Goal: Task Accomplishment & Management: Use online tool/utility

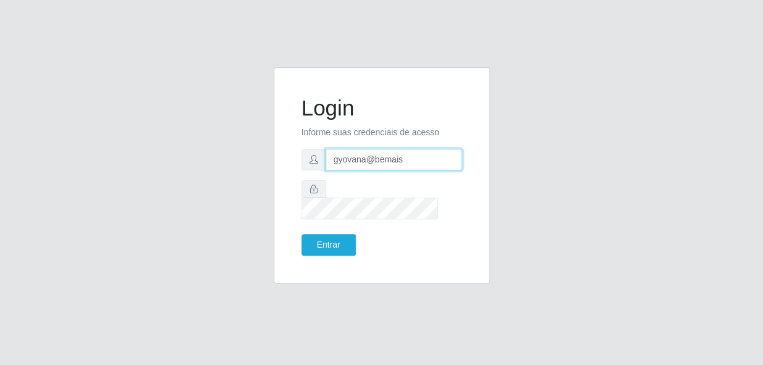
drag, startPoint x: 408, startPoint y: 174, endPoint x: 265, endPoint y: 170, distance: 143.4
click at [265, 170] on div "Login Informe suas credenciais de acesso gyovana@bemais Entrar" at bounding box center [382, 182] width 235 height 231
type input "[PERSON_NAME]"
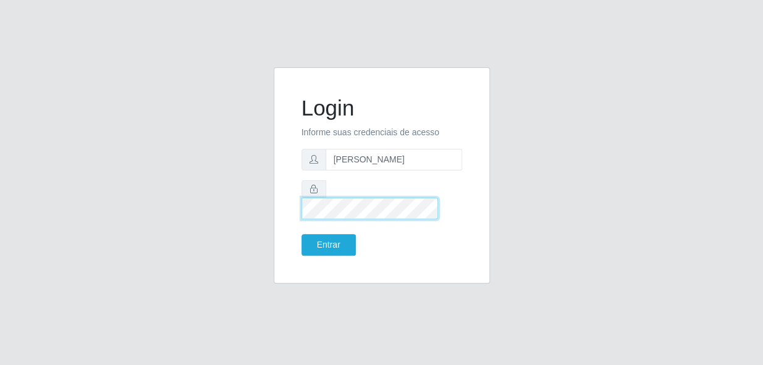
click at [291, 193] on div "Login Informe suas credenciais de acesso [PERSON_NAME] Entrar" at bounding box center [381, 175] width 185 height 185
click at [302, 234] on button "Entrar" at bounding box center [329, 245] width 54 height 22
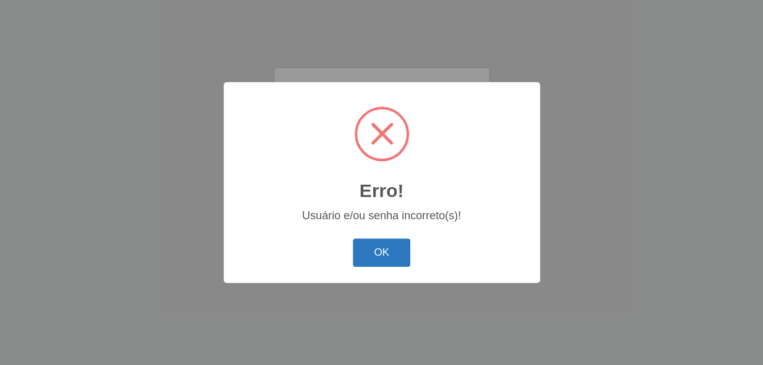
click at [378, 248] on button "OK" at bounding box center [381, 253] width 57 height 29
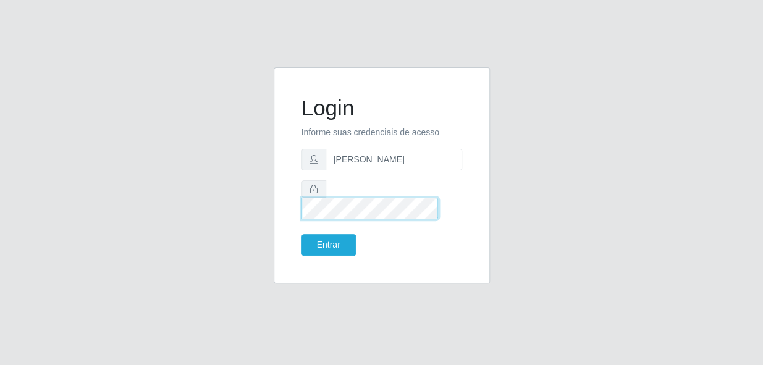
click at [247, 207] on div "Login Informe suas credenciais de acesso [PERSON_NAME] Entrar" at bounding box center [382, 182] width 705 height 231
click at [302, 234] on button "Entrar" at bounding box center [329, 245] width 54 height 22
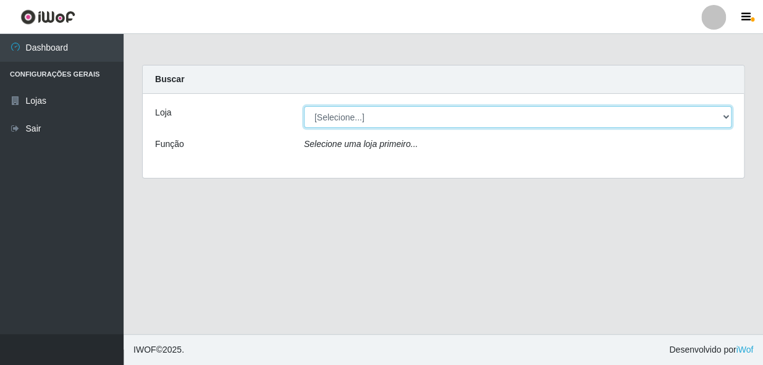
click at [417, 118] on select "[Selecione...] [PERSON_NAME]" at bounding box center [518, 117] width 428 height 22
select select "230"
click at [304, 106] on select "[Selecione...] [PERSON_NAME]" at bounding box center [518, 117] width 428 height 22
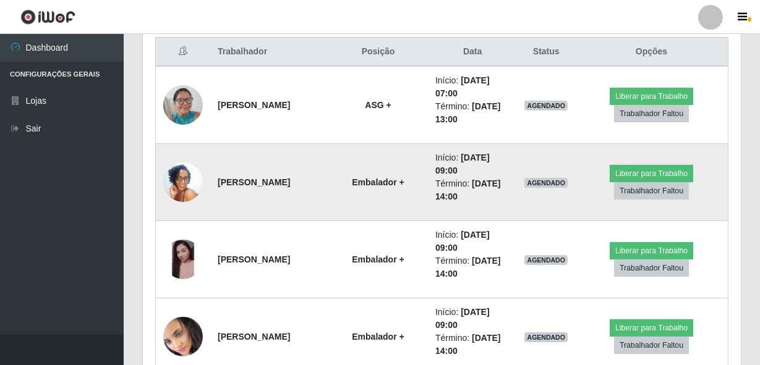
scroll to position [449, 0]
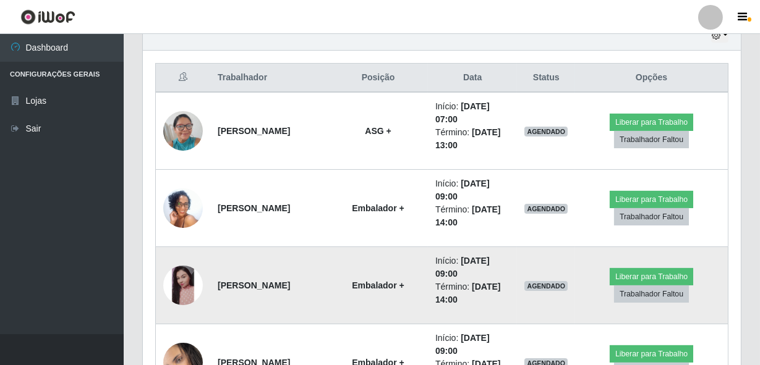
click at [181, 277] on img at bounding box center [183, 286] width 40 height 40
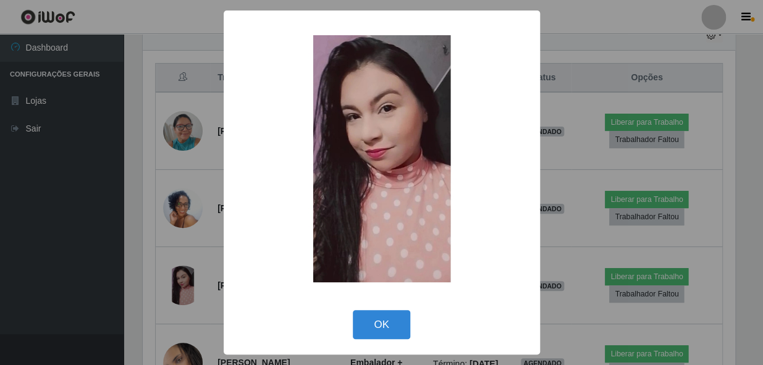
click at [153, 264] on div "× OK Cancel" at bounding box center [381, 182] width 763 height 365
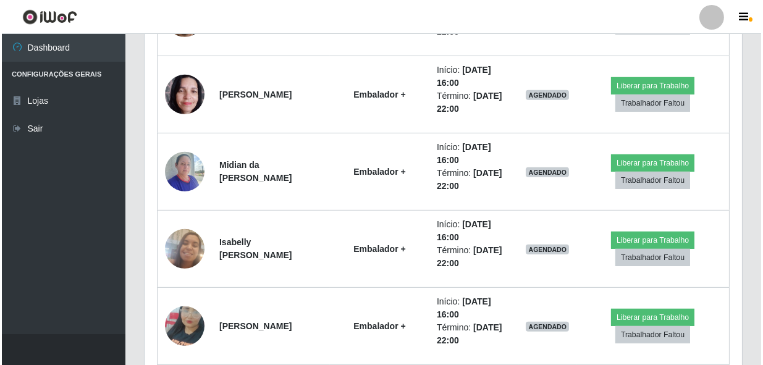
scroll to position [1124, 0]
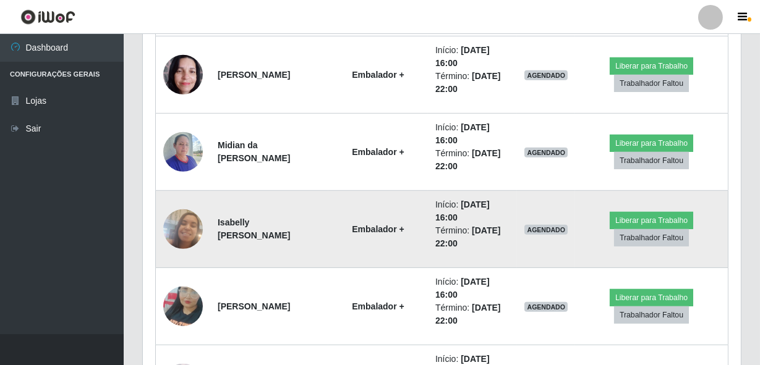
click at [185, 216] on img at bounding box center [183, 229] width 40 height 70
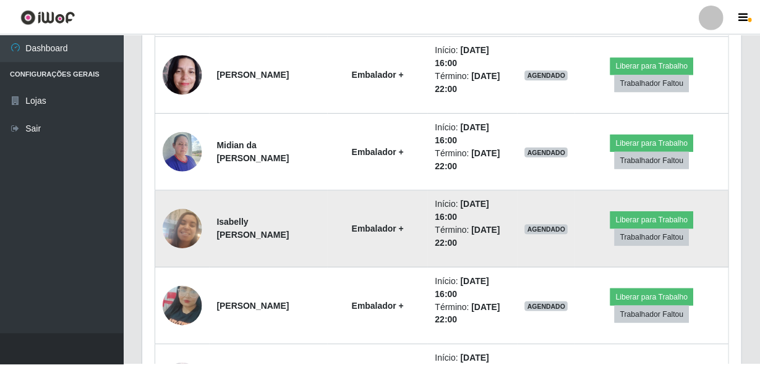
scroll to position [256, 592]
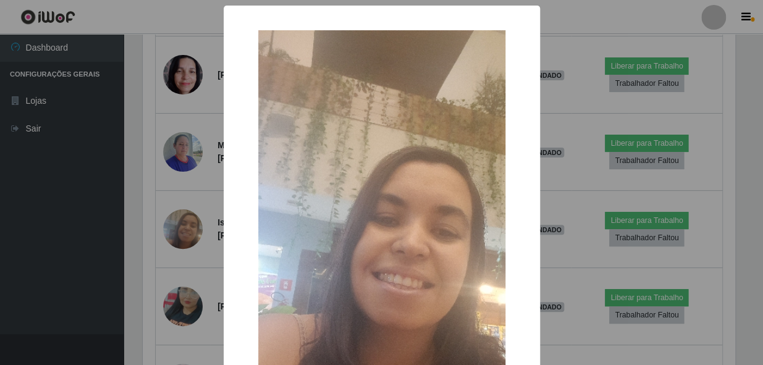
click at [163, 228] on div "× OK Cancel" at bounding box center [381, 182] width 763 height 365
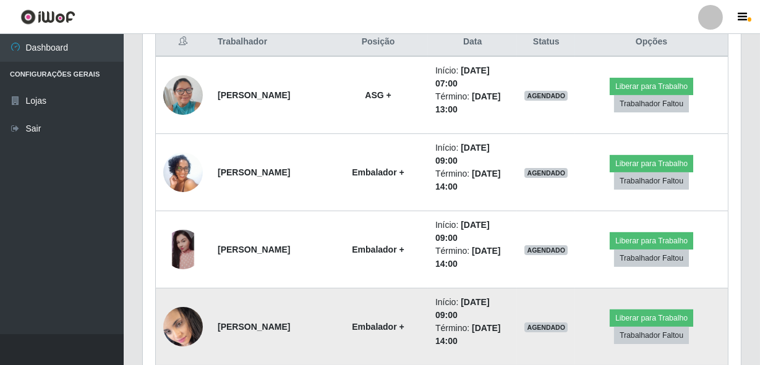
scroll to position [402, 0]
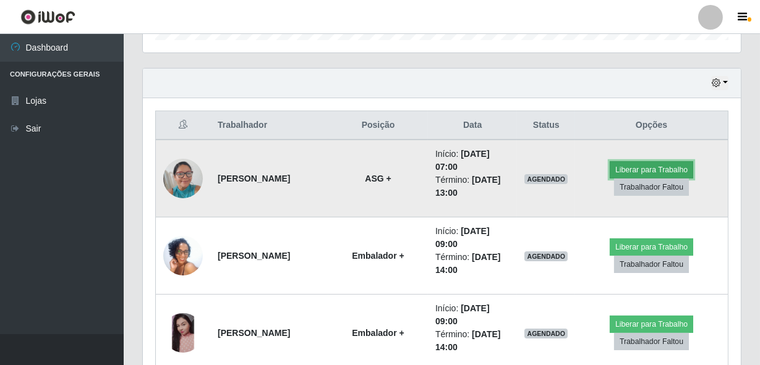
click at [657, 161] on button "Liberar para Trabalho" at bounding box center [650, 169] width 83 height 17
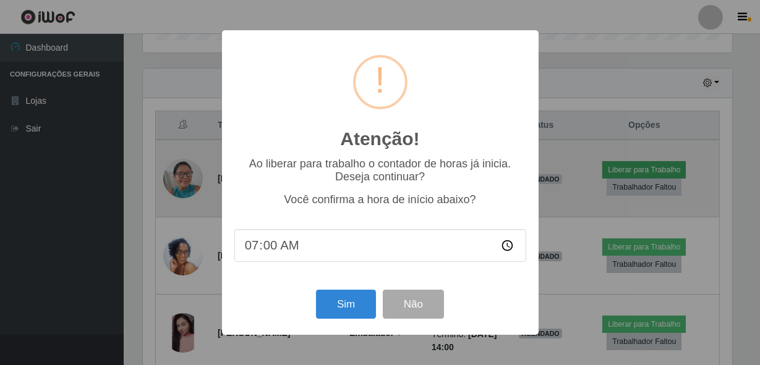
scroll to position [256, 592]
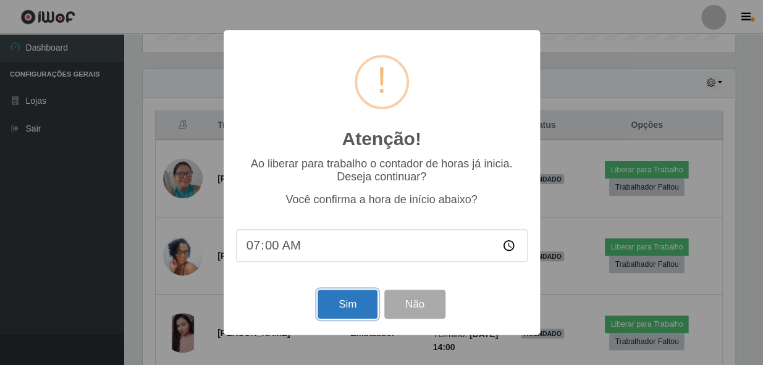
click at [340, 298] on button "Sim" at bounding box center [348, 304] width 60 height 29
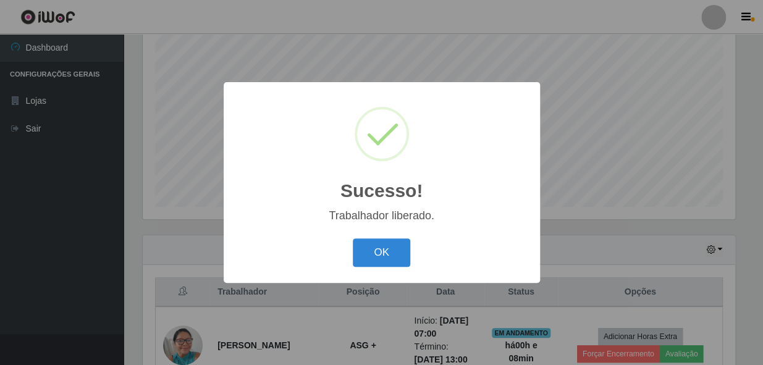
click at [353, 239] on button "OK" at bounding box center [381, 253] width 57 height 29
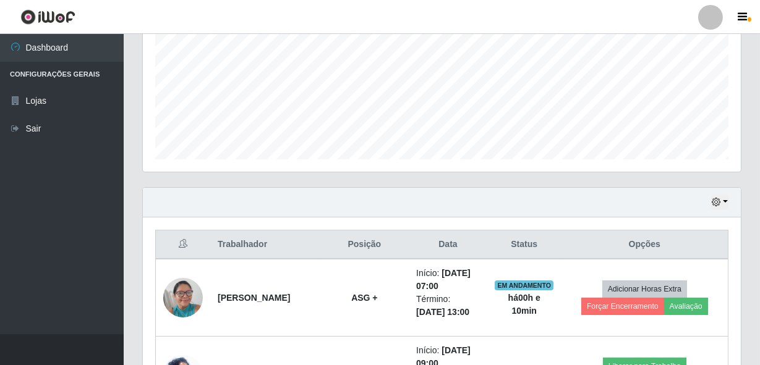
scroll to position [347, 0]
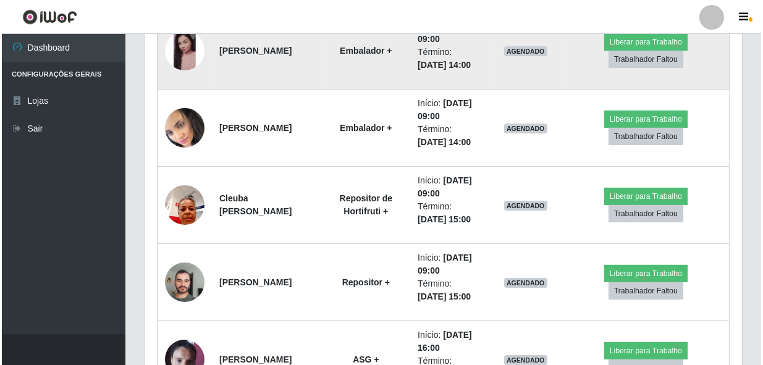
scroll to position [740, 0]
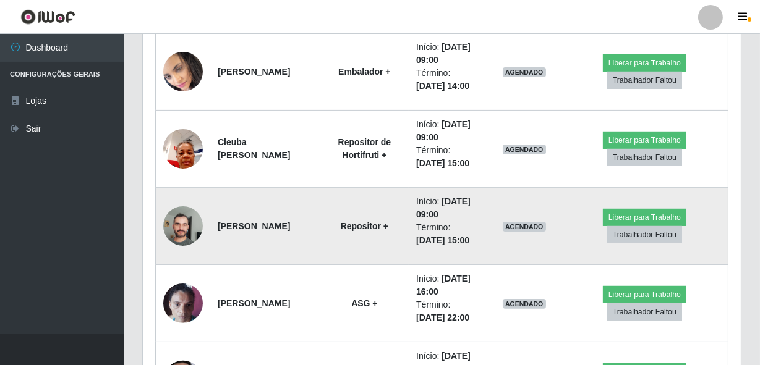
click at [195, 227] on img at bounding box center [183, 226] width 40 height 53
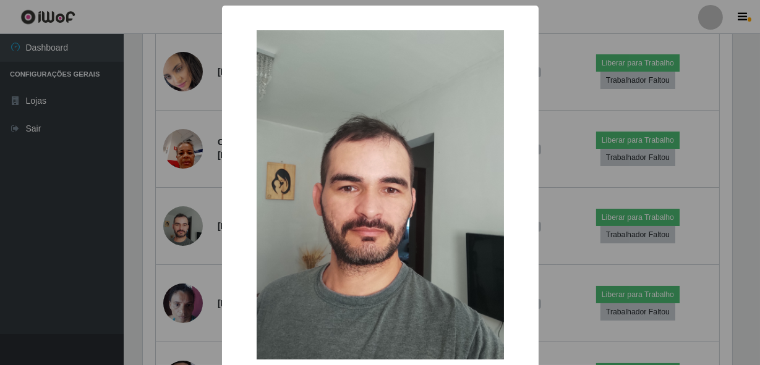
scroll to position [256, 592]
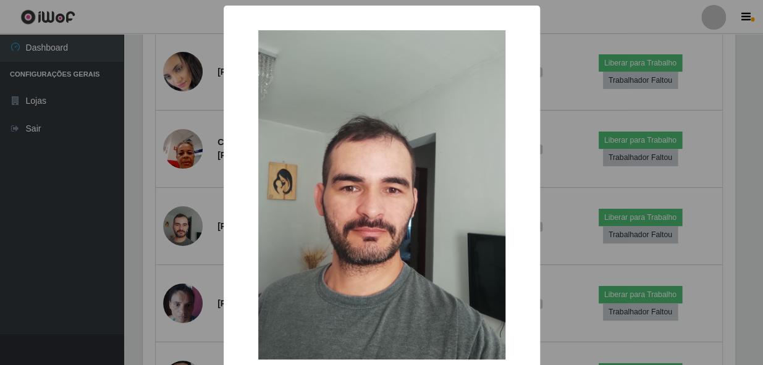
drag, startPoint x: 112, startPoint y: 256, endPoint x: 130, endPoint y: 258, distance: 18.0
click at [114, 256] on div "× OK Cancel" at bounding box center [381, 182] width 763 height 365
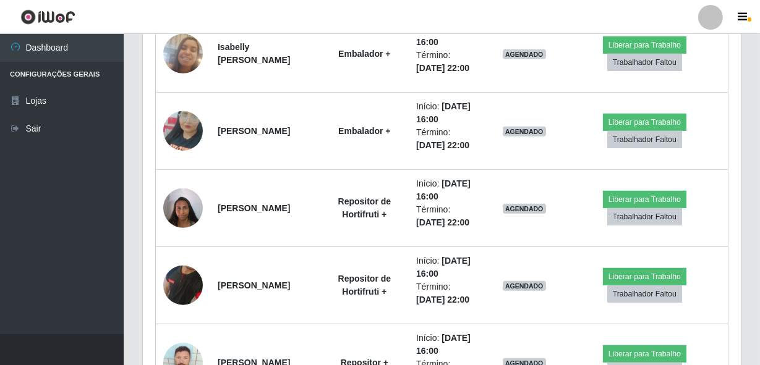
scroll to position [1302, 0]
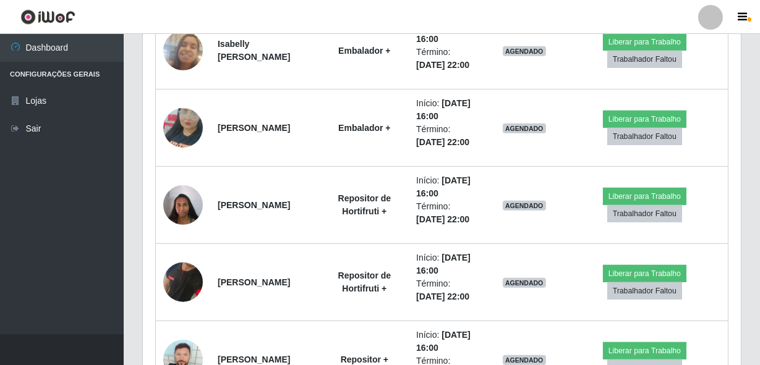
click at [196, 273] on img at bounding box center [183, 282] width 40 height 81
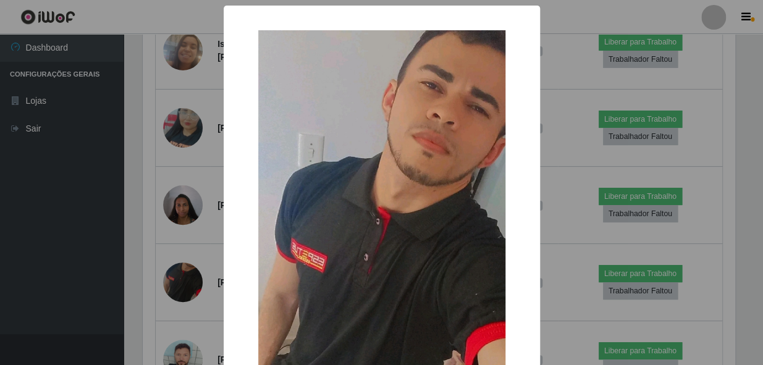
click at [143, 285] on div "× OK Cancel" at bounding box center [381, 182] width 763 height 365
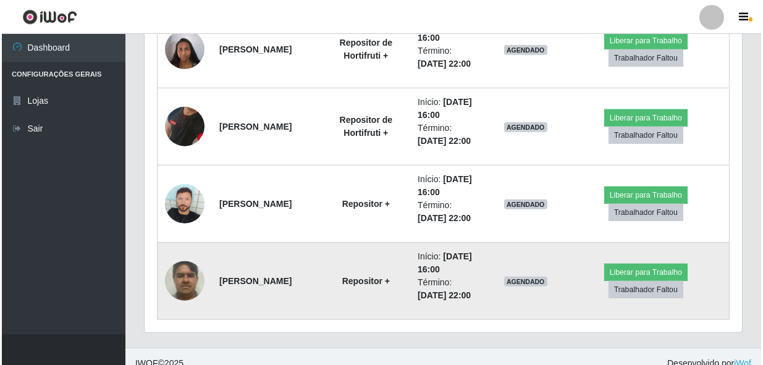
scroll to position [1470, 0]
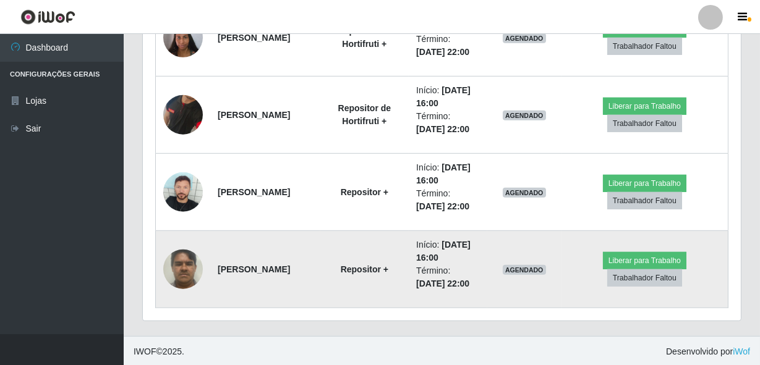
click at [183, 265] on img at bounding box center [183, 269] width 40 height 53
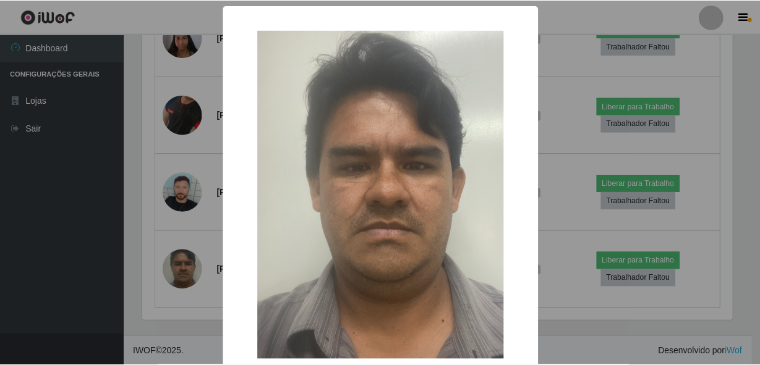
scroll to position [256, 592]
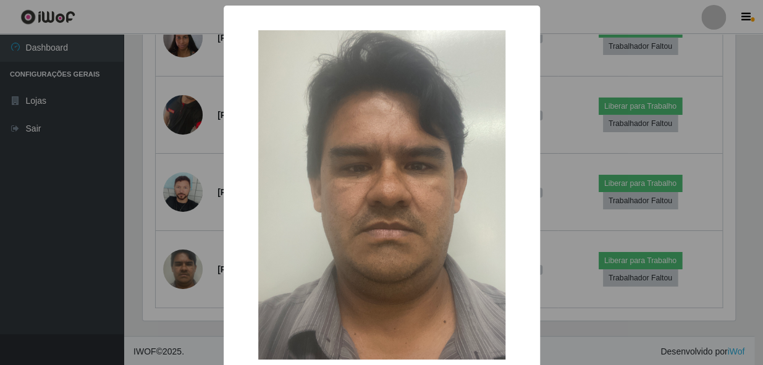
click at [142, 260] on div "× OK Cancel" at bounding box center [381, 182] width 763 height 365
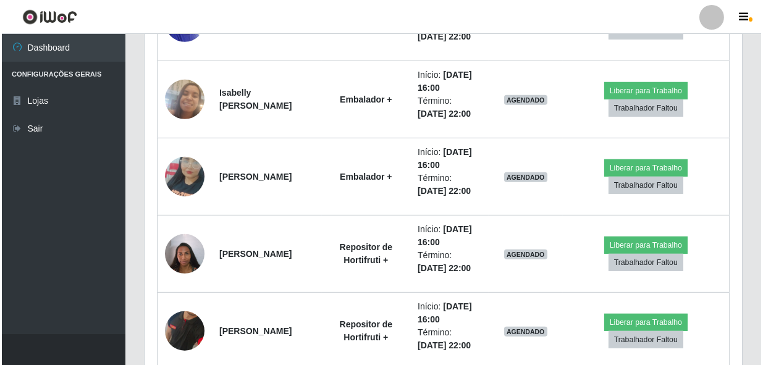
scroll to position [1188, 0]
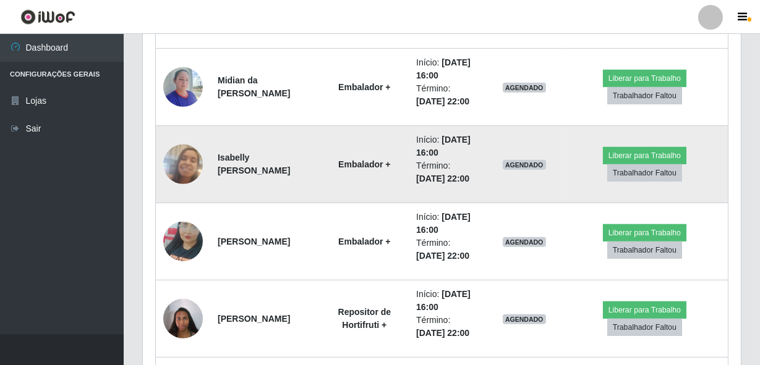
click at [193, 172] on img at bounding box center [183, 164] width 40 height 70
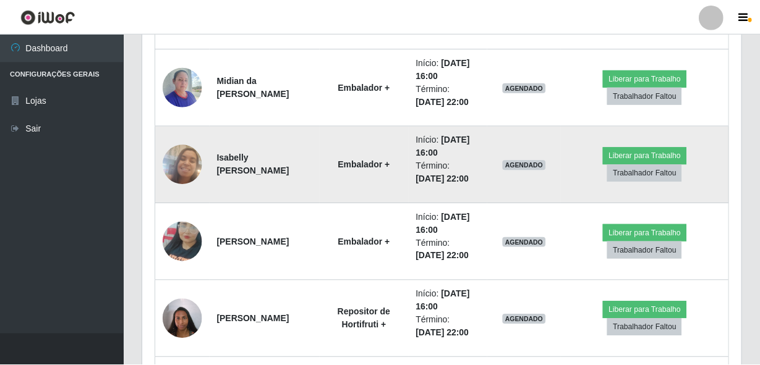
scroll to position [256, 592]
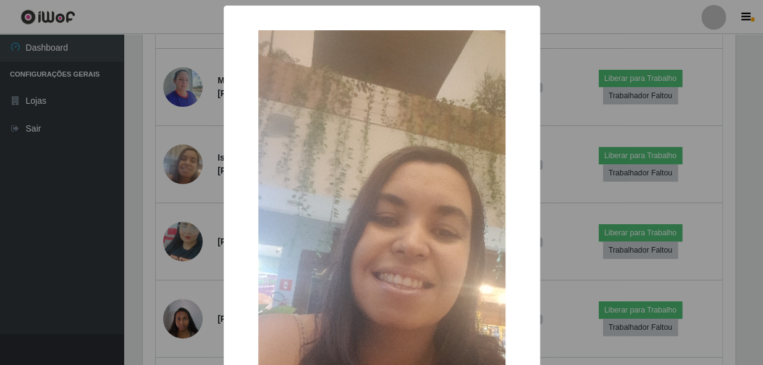
click at [146, 218] on div "× OK Cancel" at bounding box center [381, 182] width 763 height 365
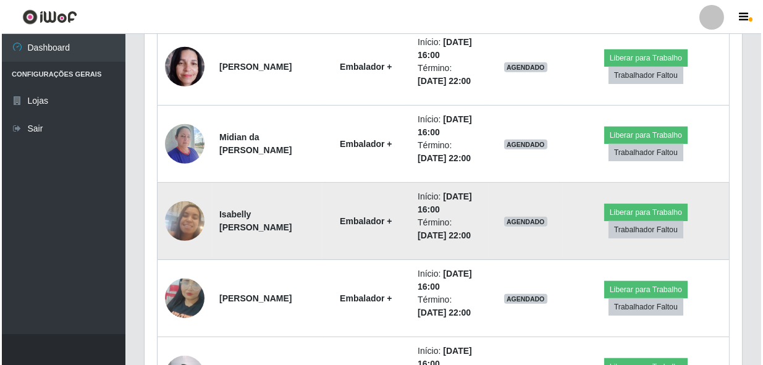
scroll to position [1132, 0]
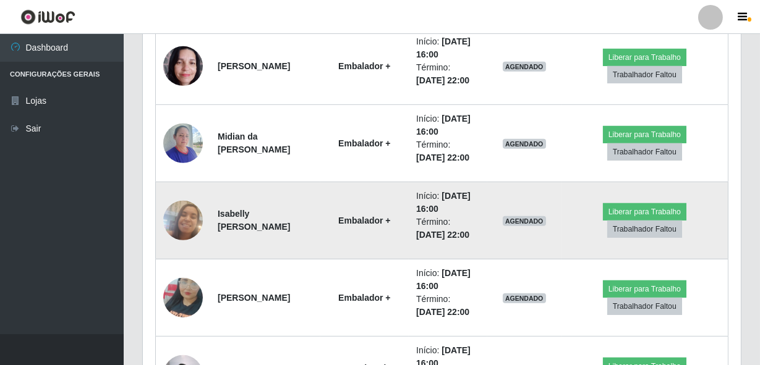
click at [184, 210] on img at bounding box center [183, 220] width 40 height 70
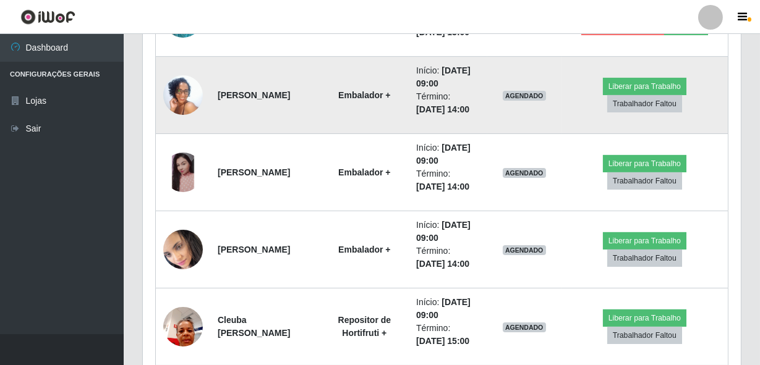
scroll to position [402, 0]
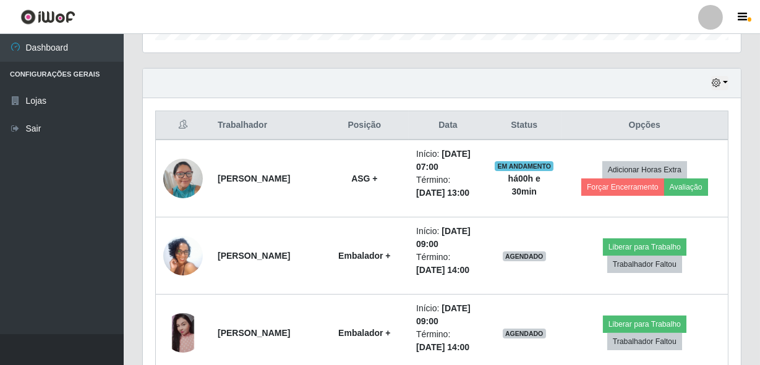
click at [724, 93] on div "Hoje 1 dia 3 dias 1 Semana Não encerrados" at bounding box center [442, 84] width 598 height 30
click at [735, 83] on div "Hoje 1 dia 3 dias 1 Semana Não encerrados" at bounding box center [442, 84] width 598 height 30
click at [706, 83] on div "Hoje 1 dia 3 dias 1 Semana Não encerrados" at bounding box center [442, 84] width 598 height 30
click at [717, 80] on icon "button" at bounding box center [715, 82] width 9 height 9
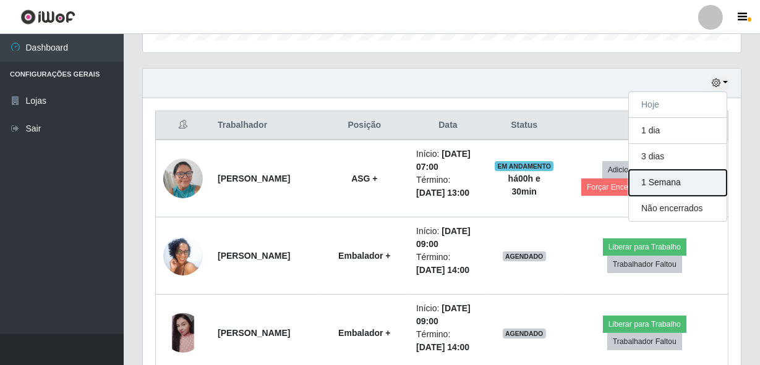
click at [659, 185] on button "1 Semana" at bounding box center [678, 183] width 98 height 26
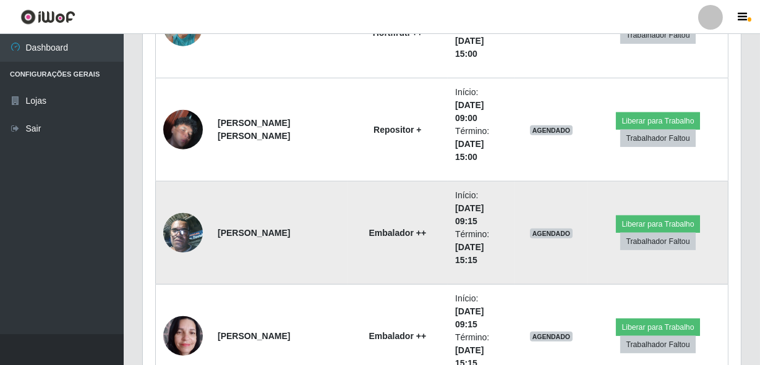
click at [177, 224] on img at bounding box center [183, 232] width 40 height 53
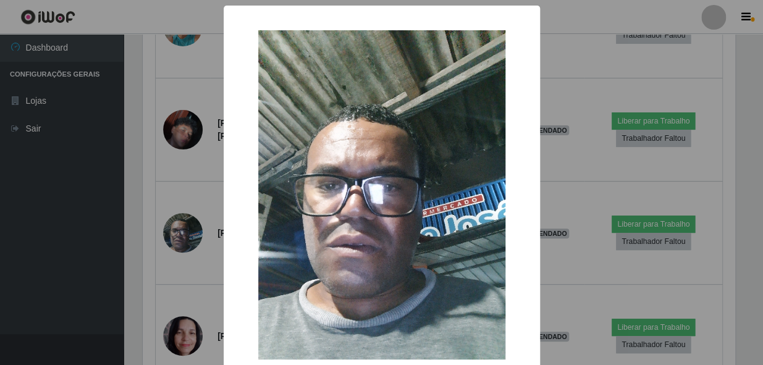
click at [182, 271] on div "× OK Cancel" at bounding box center [381, 182] width 763 height 365
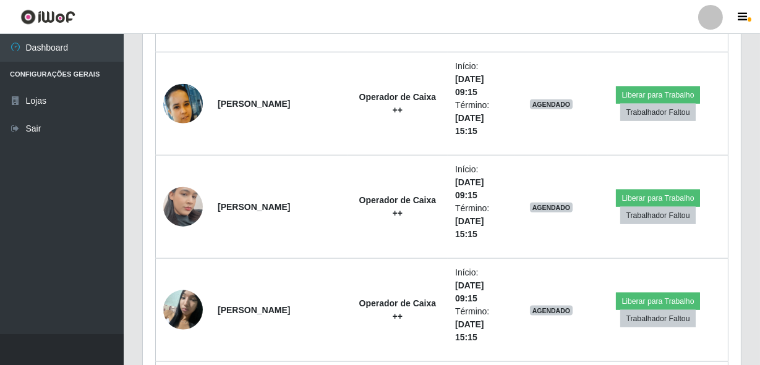
scroll to position [2930, 0]
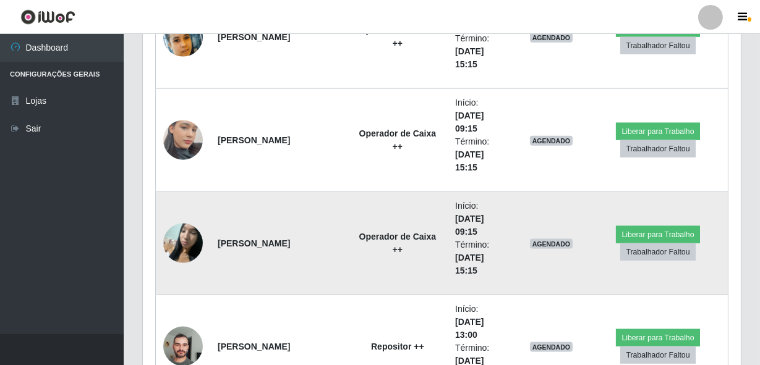
click at [171, 244] on img at bounding box center [183, 243] width 40 height 53
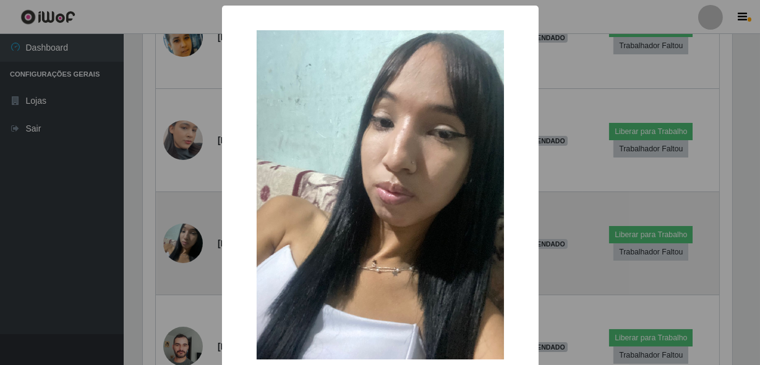
scroll to position [256, 592]
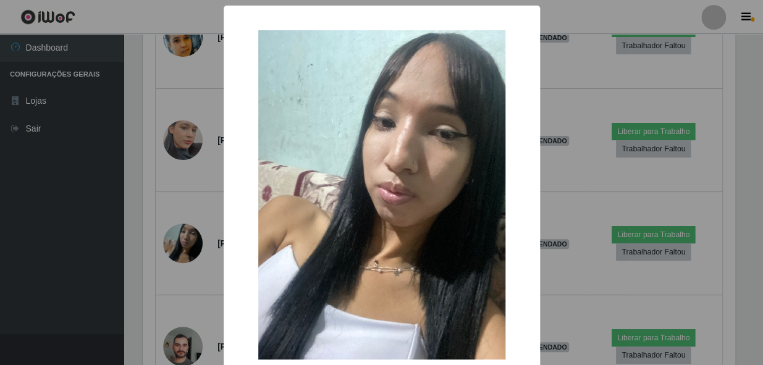
click at [157, 254] on div "× OK Cancel" at bounding box center [381, 182] width 763 height 365
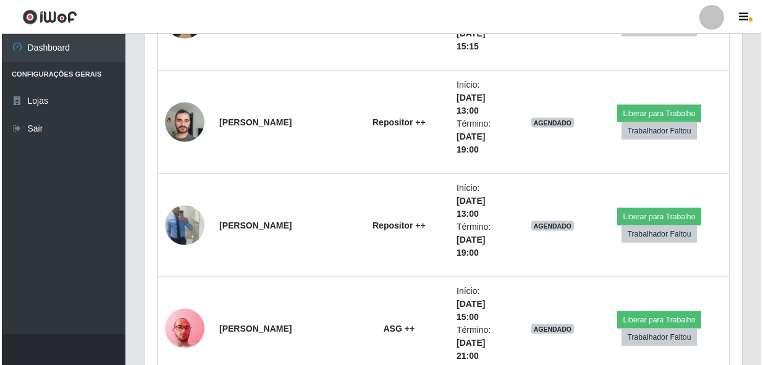
scroll to position [3155, 0]
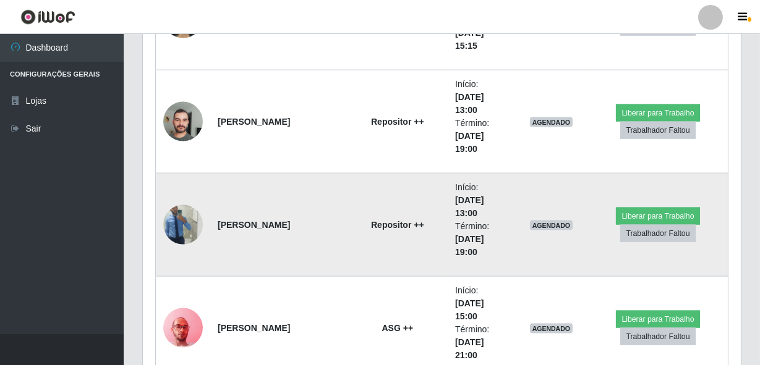
click at [172, 230] on img at bounding box center [183, 225] width 40 height 70
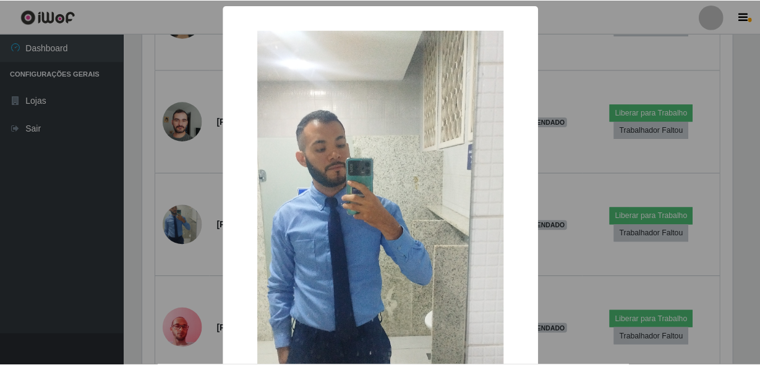
scroll to position [256, 592]
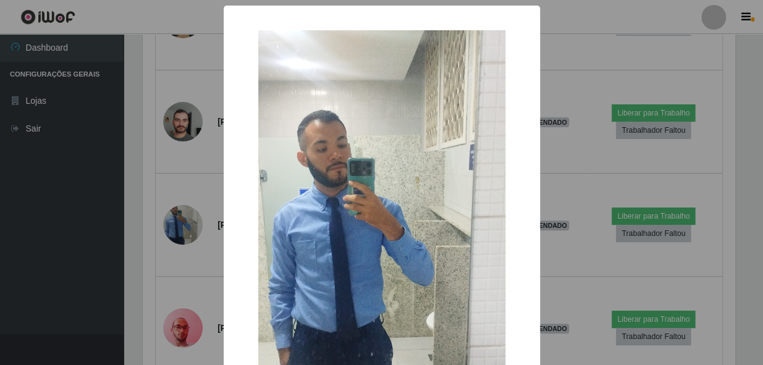
click at [159, 236] on div "× OK Cancel" at bounding box center [381, 182] width 763 height 365
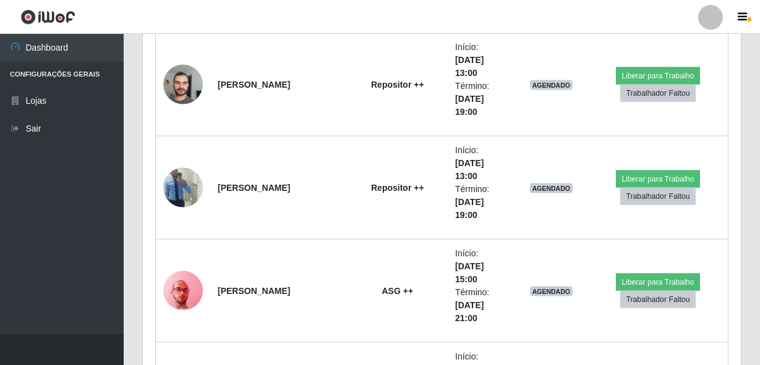
scroll to position [3211, 0]
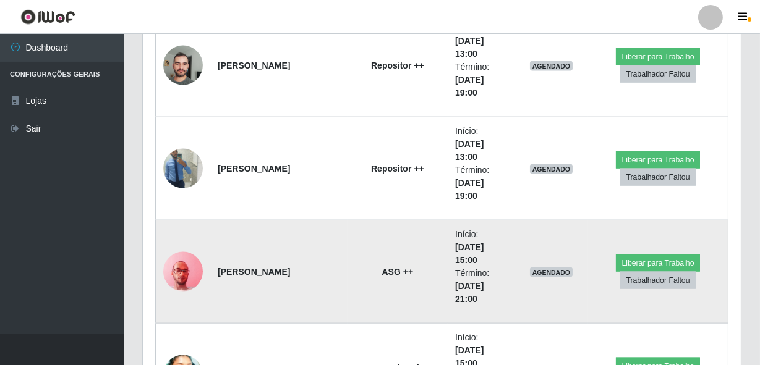
click at [178, 263] on img at bounding box center [183, 271] width 40 height 53
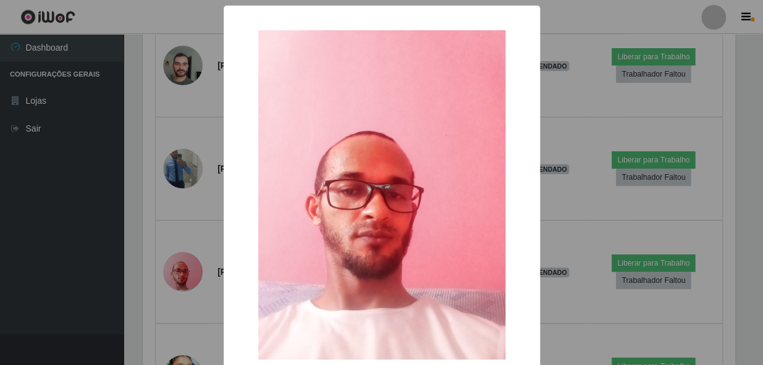
click at [169, 235] on div "× OK Cancel" at bounding box center [381, 182] width 763 height 365
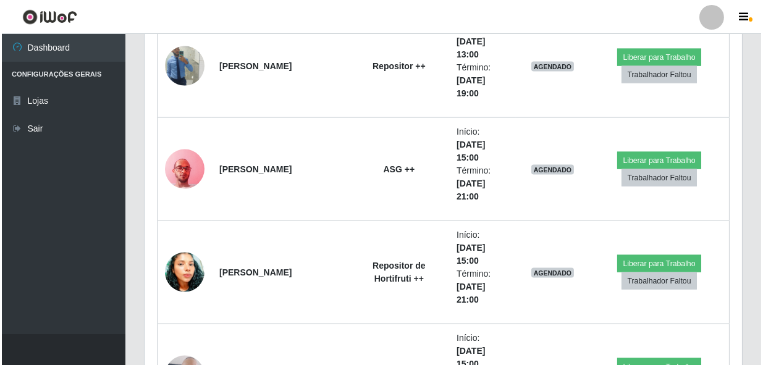
scroll to position [3380, 0]
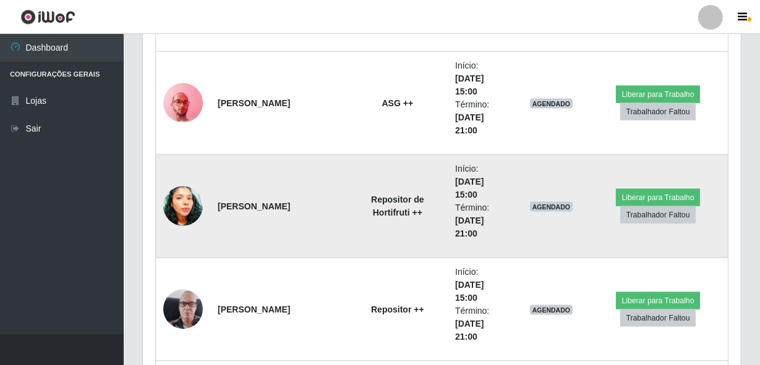
click at [192, 212] on img at bounding box center [183, 207] width 40 height 56
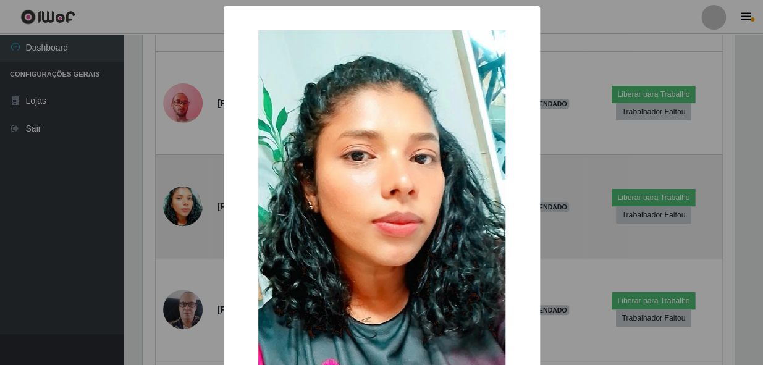
scroll to position [617752, 617416]
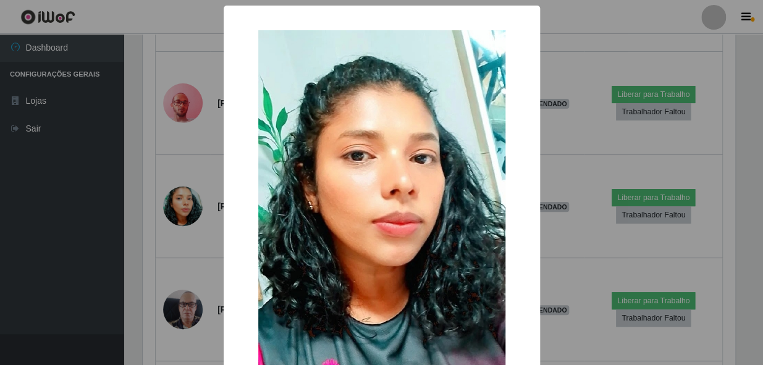
click at [155, 230] on div "× OK Cancel" at bounding box center [381, 182] width 763 height 365
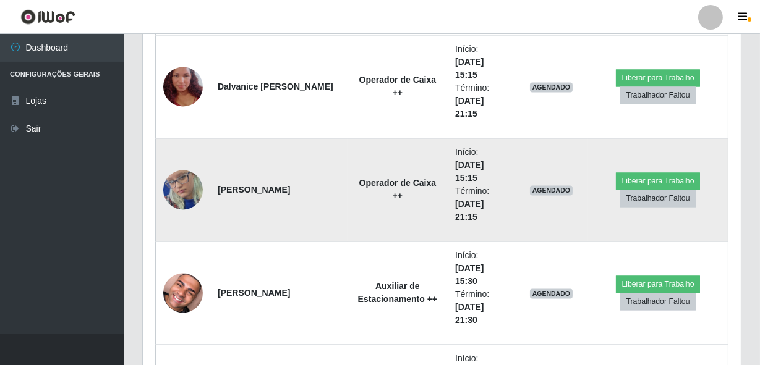
click at [173, 182] on img at bounding box center [183, 189] width 40 height 85
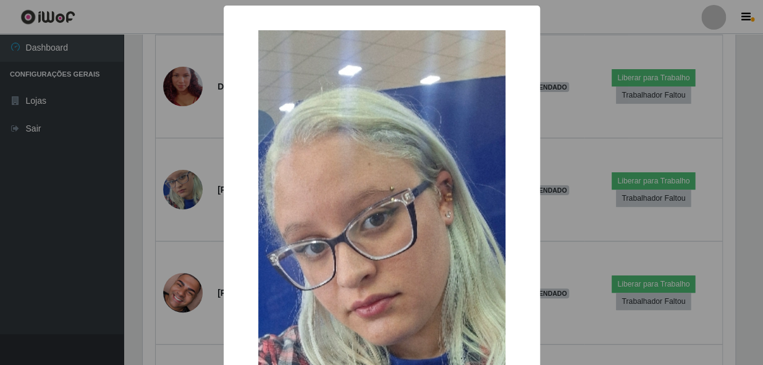
click at [164, 241] on div "× OK Cancel" at bounding box center [381, 182] width 763 height 365
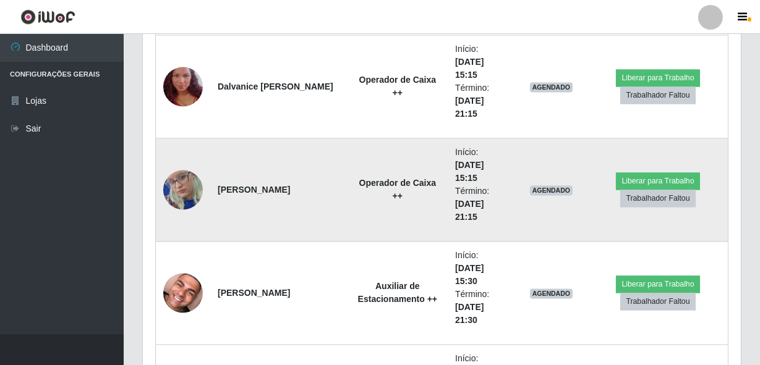
click at [173, 179] on img at bounding box center [183, 189] width 40 height 85
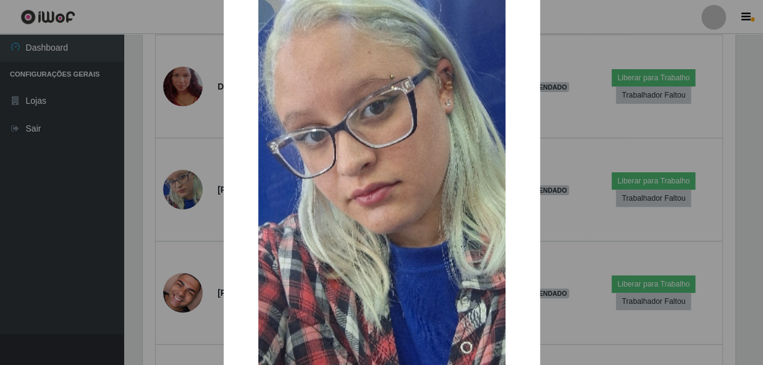
click at [163, 253] on div "× OK Cancel" at bounding box center [381, 182] width 763 height 365
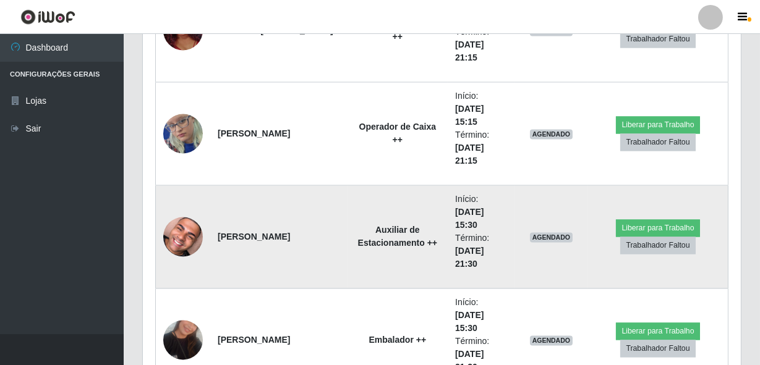
click at [185, 240] on img at bounding box center [183, 236] width 40 height 49
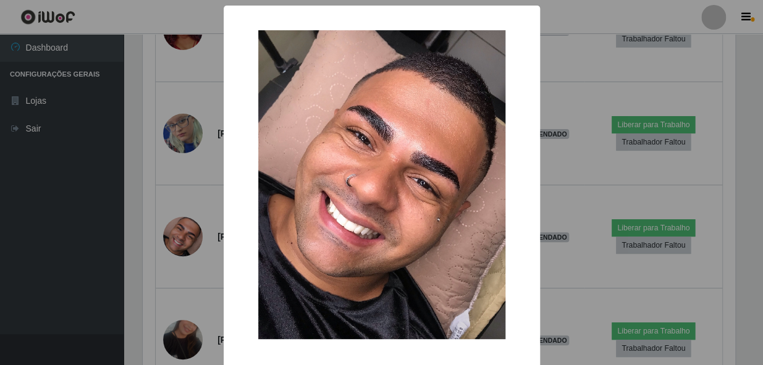
click at [166, 246] on div "× OK Cancel" at bounding box center [381, 182] width 763 height 365
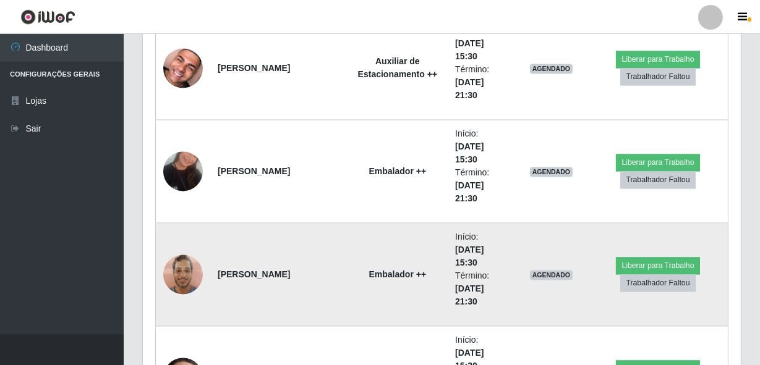
click at [178, 260] on img at bounding box center [183, 274] width 40 height 53
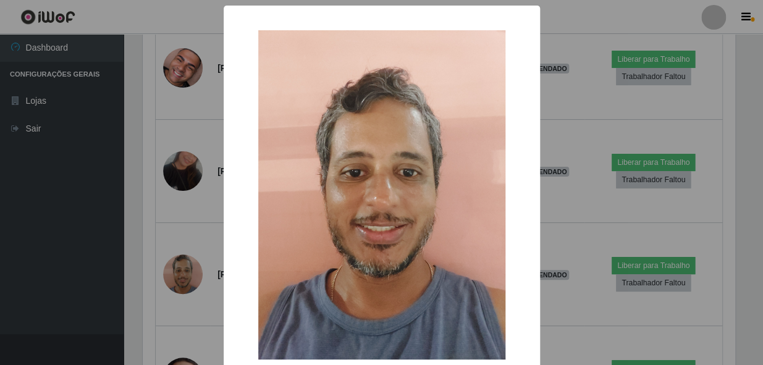
click at [159, 229] on div "× OK Cancel" at bounding box center [381, 182] width 763 height 365
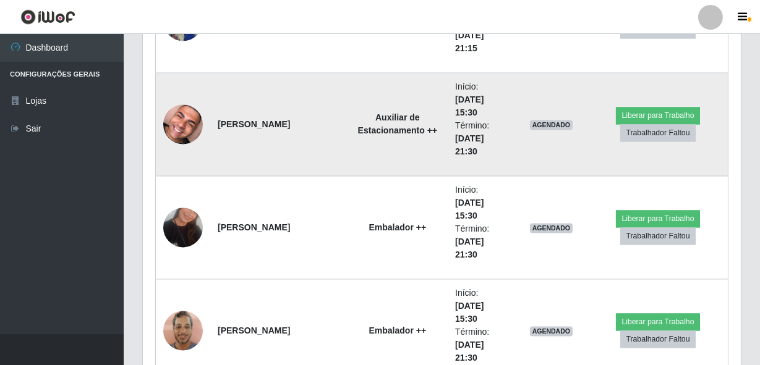
click at [177, 128] on img at bounding box center [183, 123] width 40 height 49
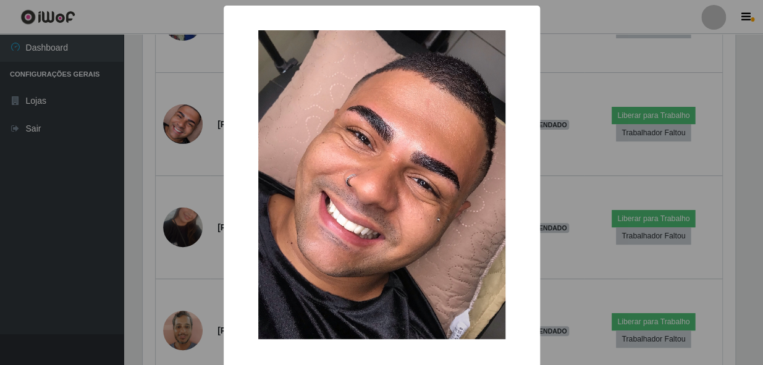
click at [143, 219] on div "× OK Cancel" at bounding box center [381, 182] width 763 height 365
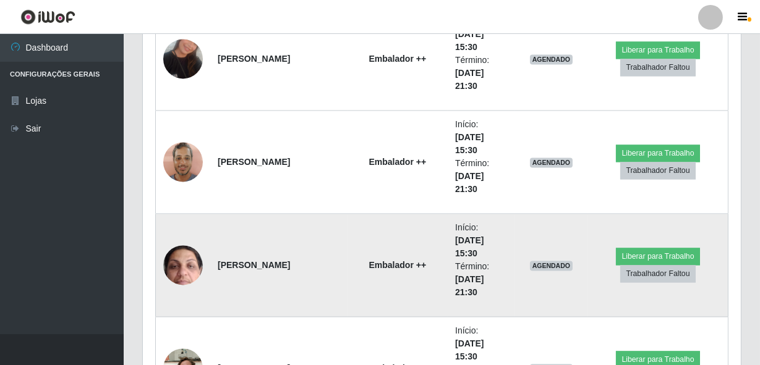
click at [197, 261] on img at bounding box center [183, 265] width 40 height 88
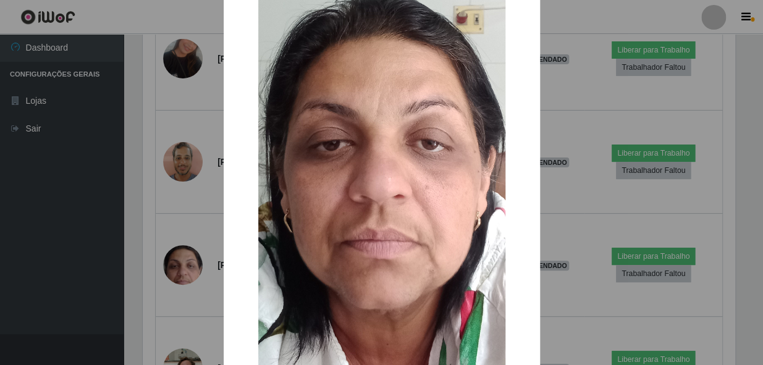
click at [200, 197] on div "× OK Cancel" at bounding box center [381, 182] width 763 height 365
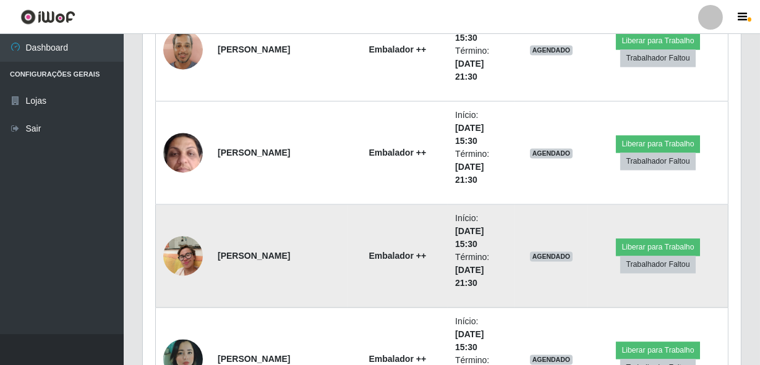
click at [193, 258] on img at bounding box center [183, 255] width 40 height 53
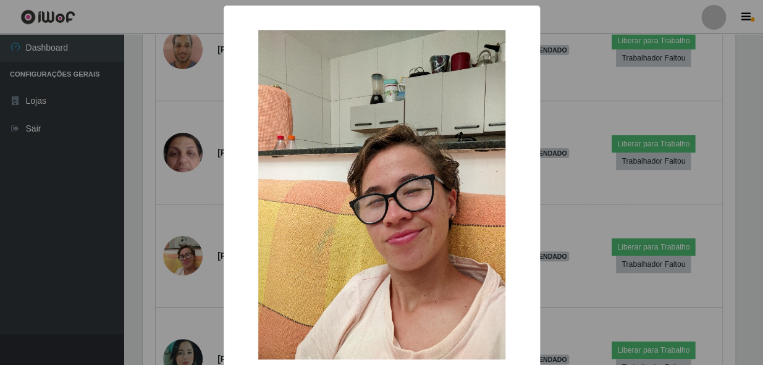
click at [171, 203] on div "× OK Cancel" at bounding box center [381, 182] width 763 height 365
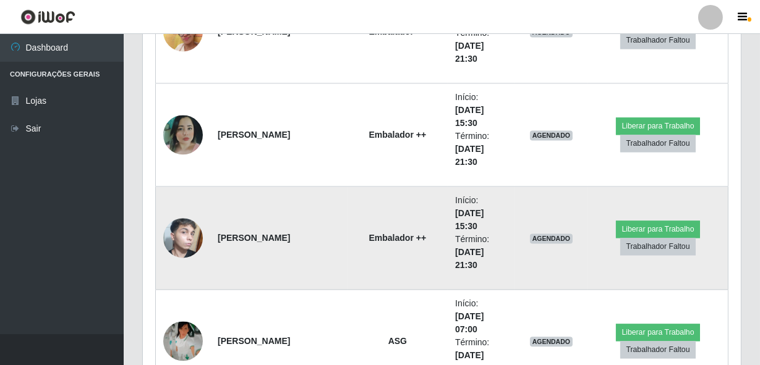
click at [193, 230] on img at bounding box center [183, 238] width 40 height 66
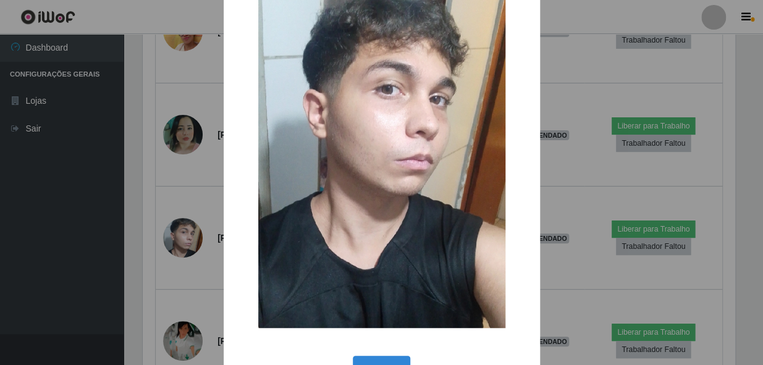
click at [161, 230] on div "× OK Cancel" at bounding box center [381, 182] width 763 height 365
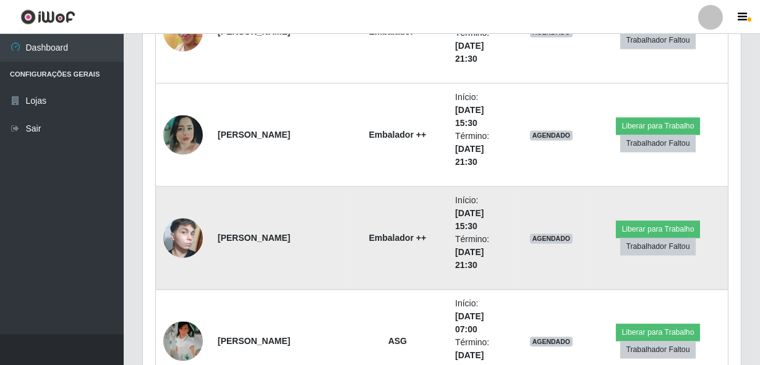
click at [189, 222] on img at bounding box center [183, 238] width 40 height 66
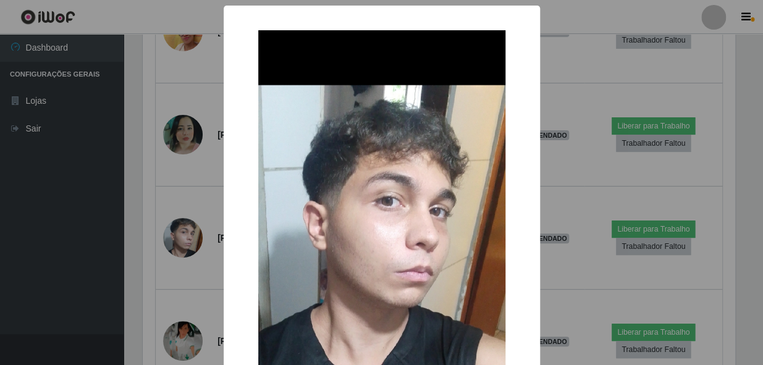
click at [182, 195] on div "× OK Cancel" at bounding box center [381, 182] width 763 height 365
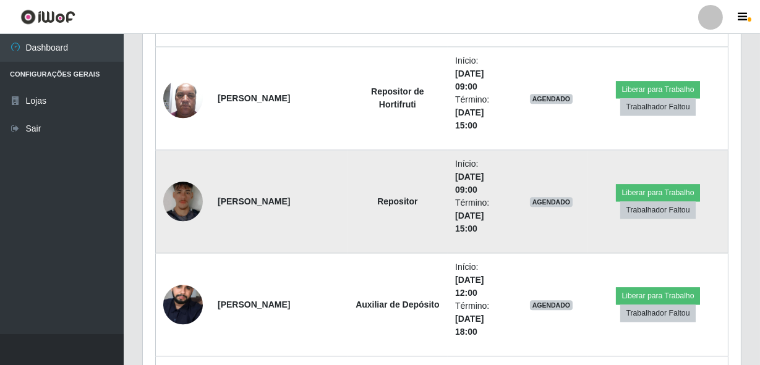
click at [193, 210] on img at bounding box center [183, 201] width 40 height 53
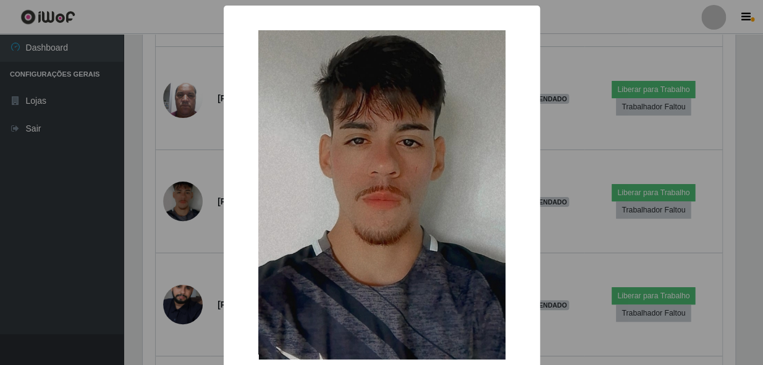
click at [161, 220] on div "× OK Cancel" at bounding box center [381, 182] width 763 height 365
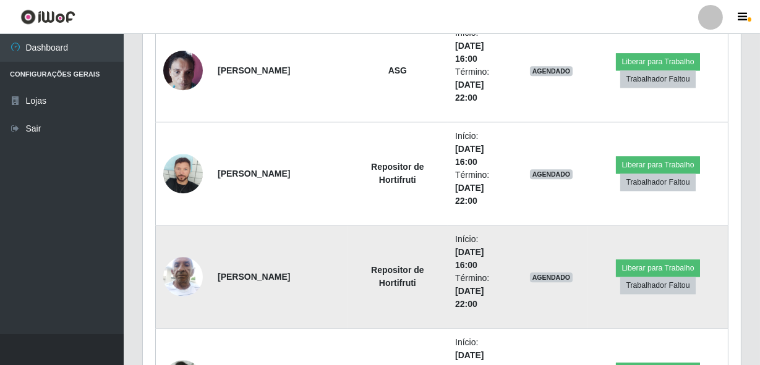
click at [176, 269] on img at bounding box center [183, 276] width 40 height 53
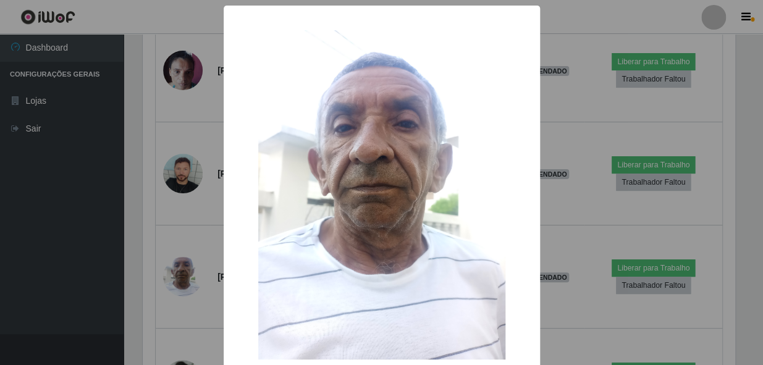
click at [150, 256] on div "× OK Cancel" at bounding box center [381, 182] width 763 height 365
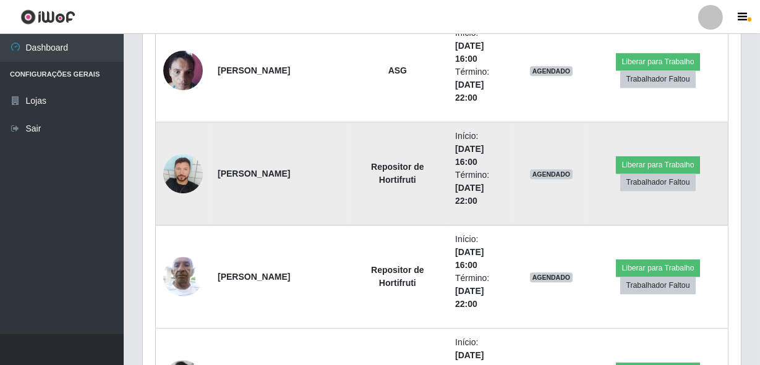
click at [180, 181] on img at bounding box center [183, 174] width 40 height 40
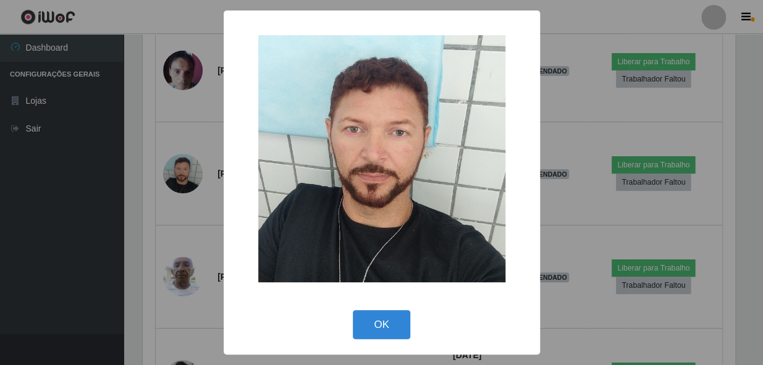
click at [173, 213] on div "× OK Cancel" at bounding box center [381, 182] width 763 height 365
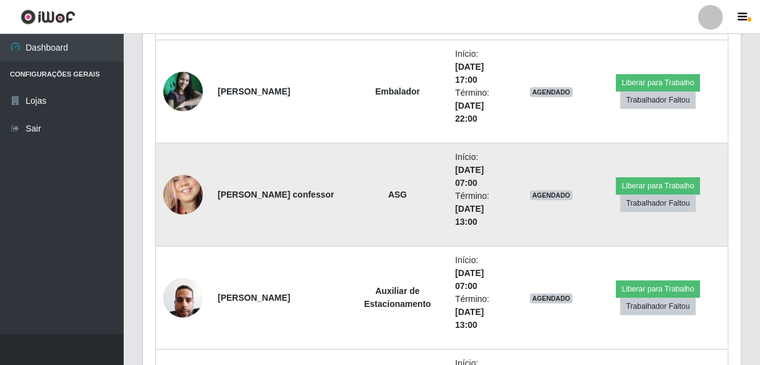
click at [196, 188] on img at bounding box center [183, 195] width 40 height 86
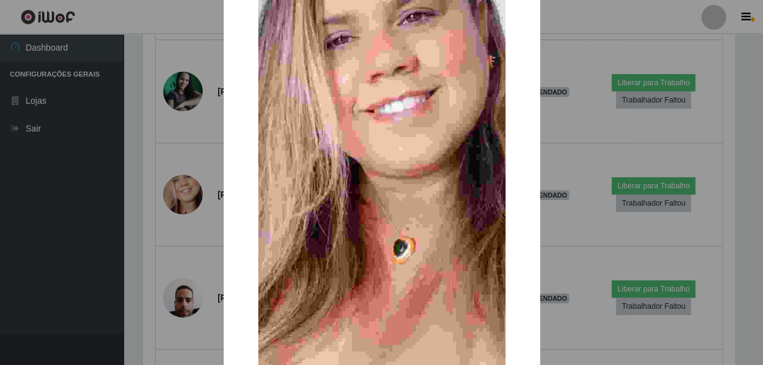
click at [175, 261] on div "× OK Cancel" at bounding box center [381, 182] width 763 height 365
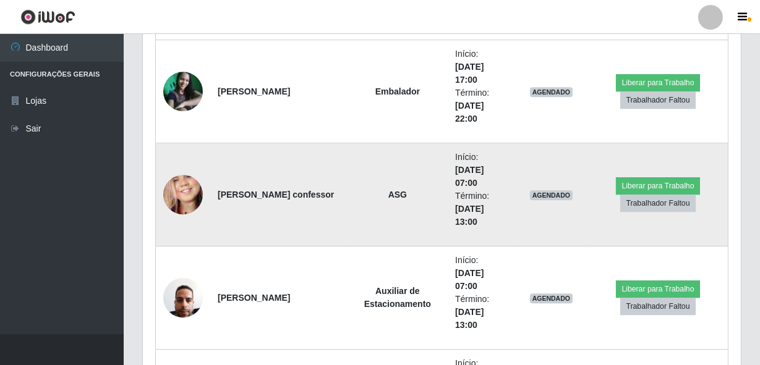
click at [189, 202] on img at bounding box center [183, 195] width 40 height 86
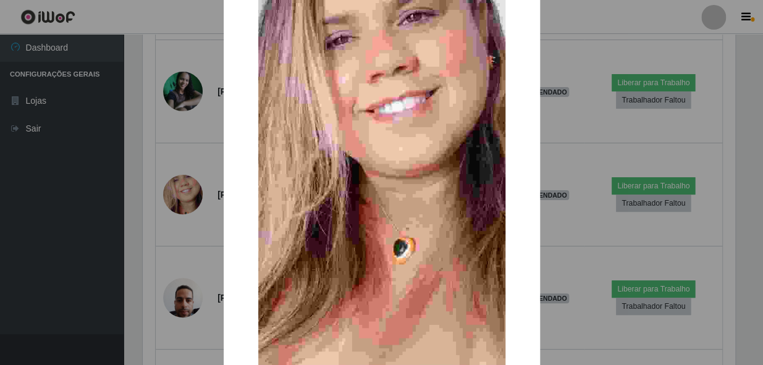
click at [187, 265] on div "× OK Cancel" at bounding box center [381, 182] width 763 height 365
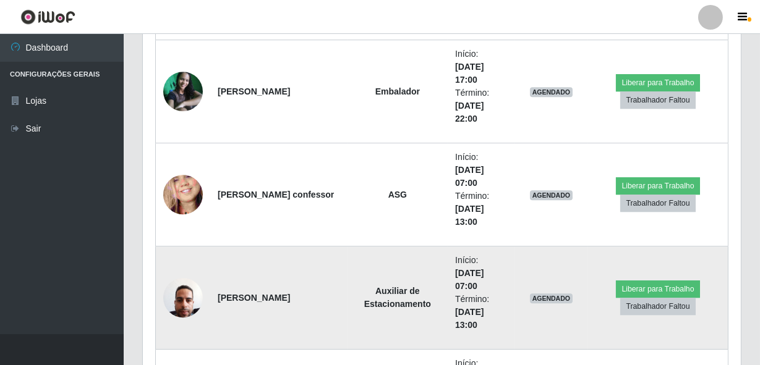
click at [184, 274] on img at bounding box center [183, 297] width 40 height 53
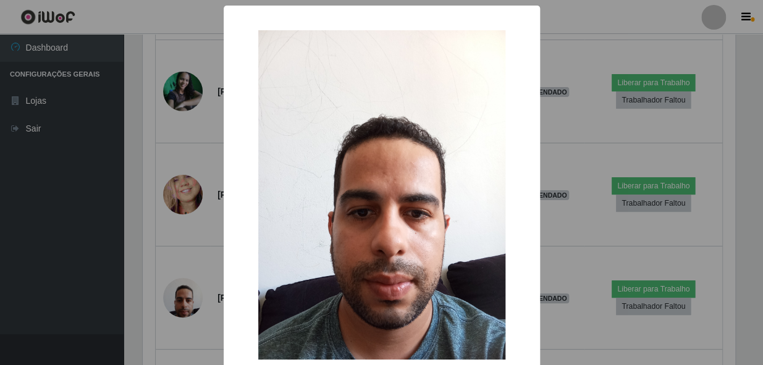
click at [226, 226] on div "× OK Cancel" at bounding box center [382, 219] width 316 height 427
click at [214, 258] on div "× OK Cancel" at bounding box center [381, 182] width 763 height 365
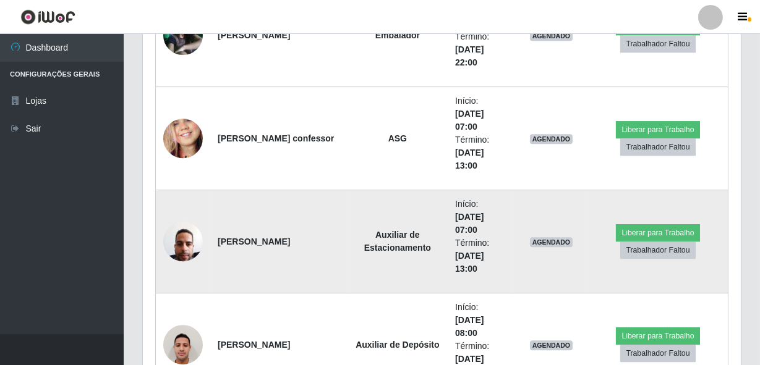
click at [192, 250] on img at bounding box center [183, 241] width 40 height 53
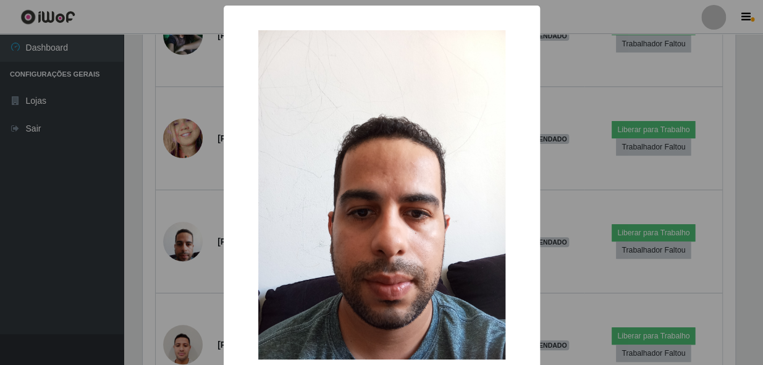
click at [170, 214] on div "× OK Cancel" at bounding box center [381, 182] width 763 height 365
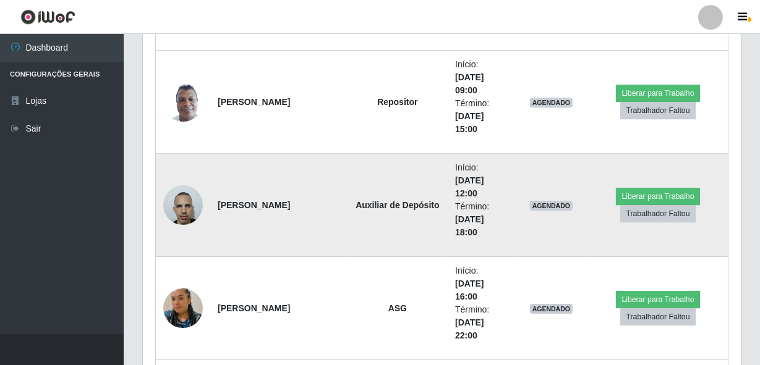
click at [177, 198] on img at bounding box center [183, 205] width 40 height 53
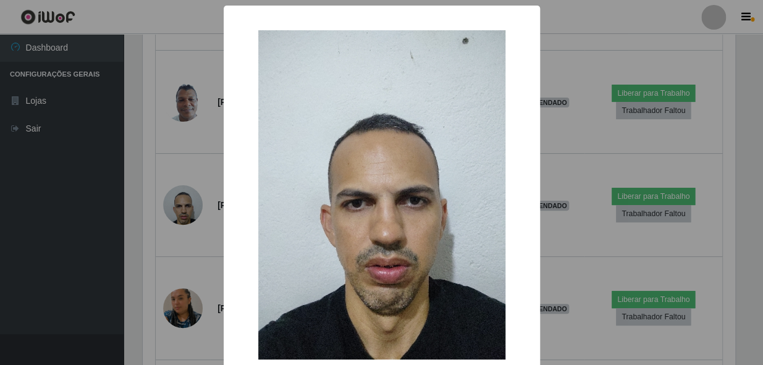
click at [163, 218] on div "× OK Cancel" at bounding box center [381, 182] width 763 height 365
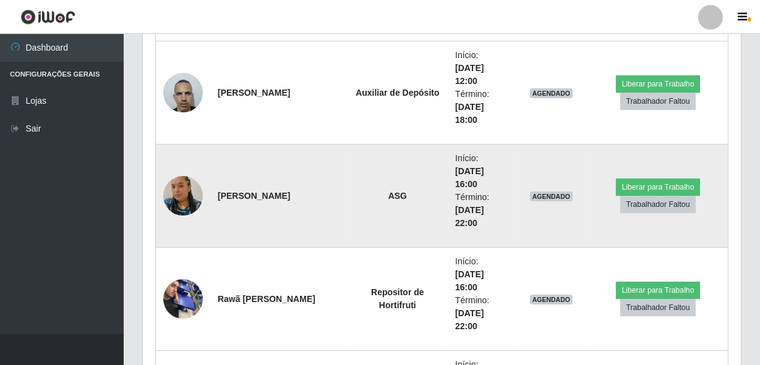
click at [175, 200] on img at bounding box center [183, 196] width 40 height 70
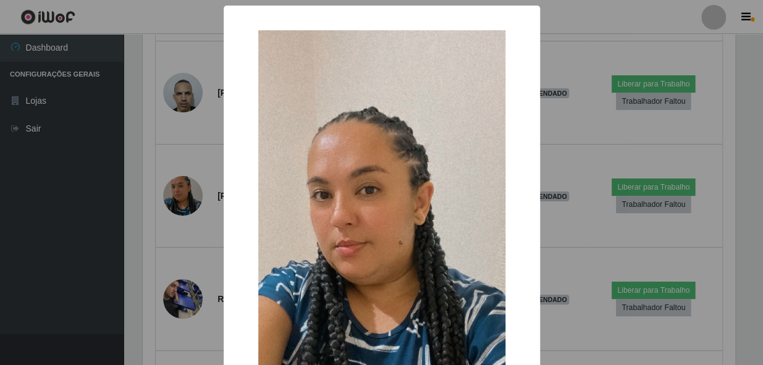
click at [166, 214] on div "× OK Cancel" at bounding box center [381, 182] width 763 height 365
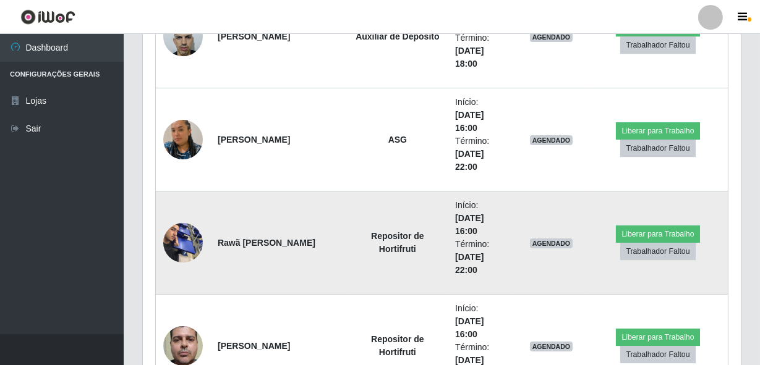
click at [174, 227] on img at bounding box center [183, 242] width 40 height 53
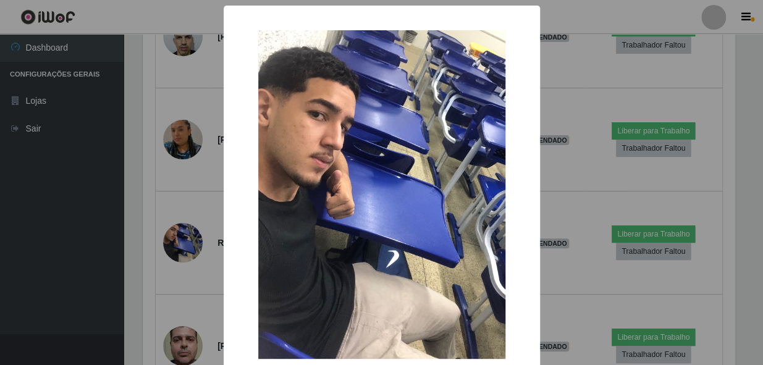
click at [176, 200] on div "× OK Cancel" at bounding box center [381, 182] width 763 height 365
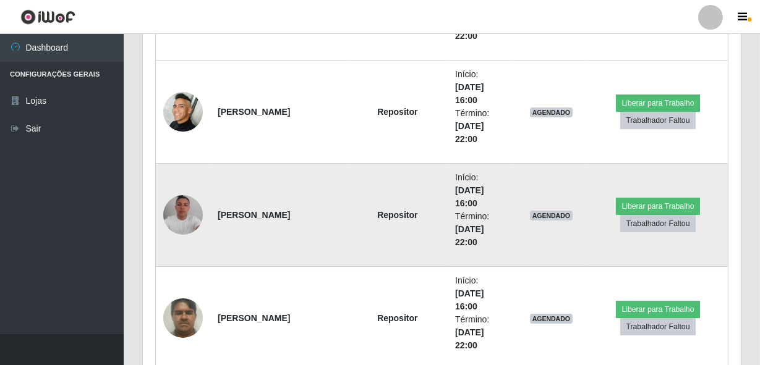
click at [188, 205] on img at bounding box center [183, 215] width 40 height 40
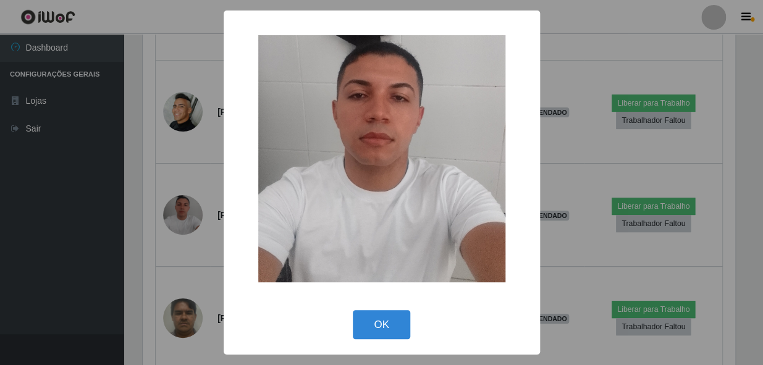
click at [162, 221] on div "× OK Cancel" at bounding box center [381, 182] width 763 height 365
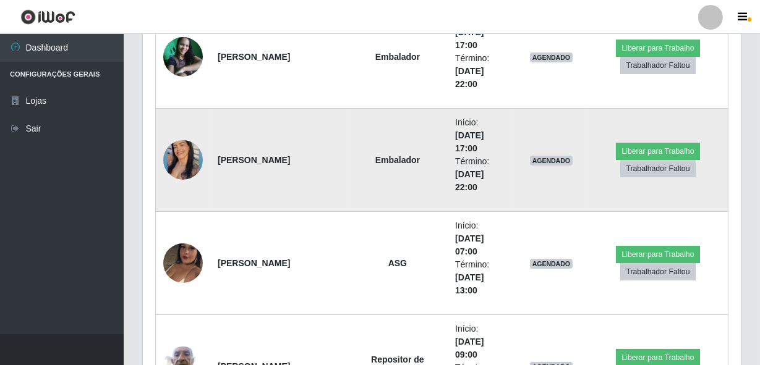
click at [185, 161] on img at bounding box center [183, 159] width 40 height 49
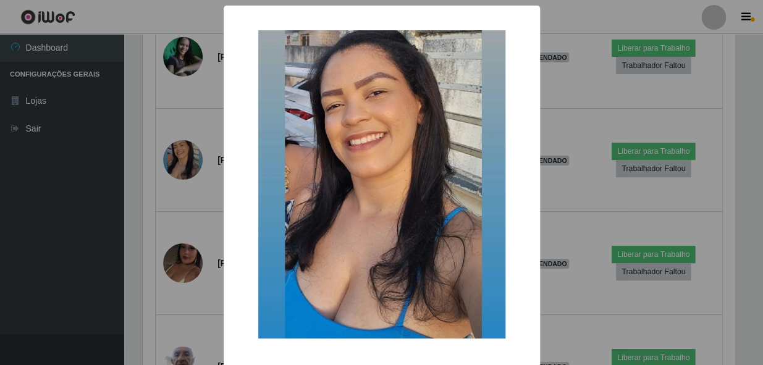
click at [151, 200] on div "× OK Cancel" at bounding box center [381, 182] width 763 height 365
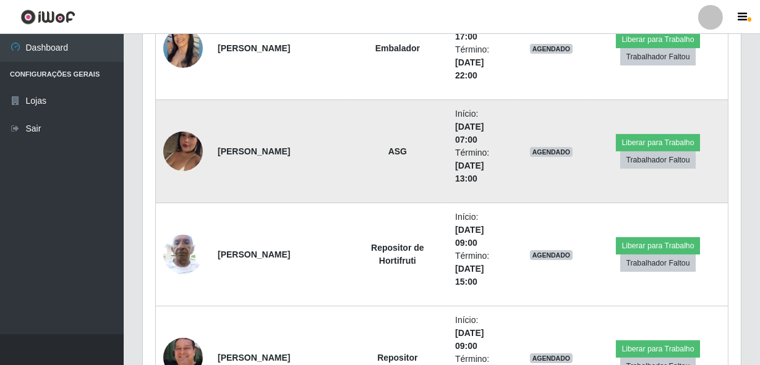
click at [195, 142] on img at bounding box center [183, 151] width 40 height 70
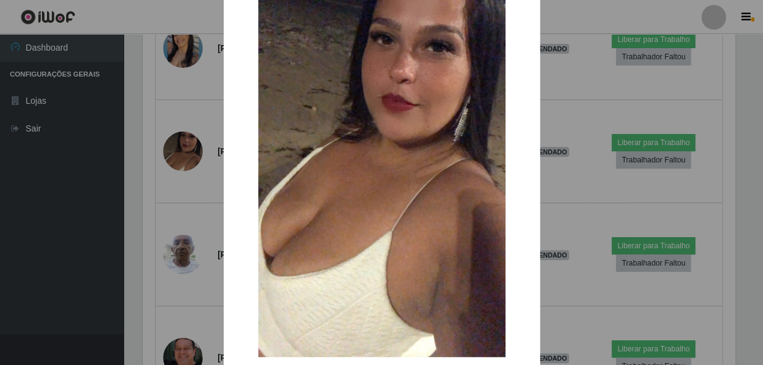
click at [175, 153] on div "× OK Cancel" at bounding box center [381, 182] width 763 height 365
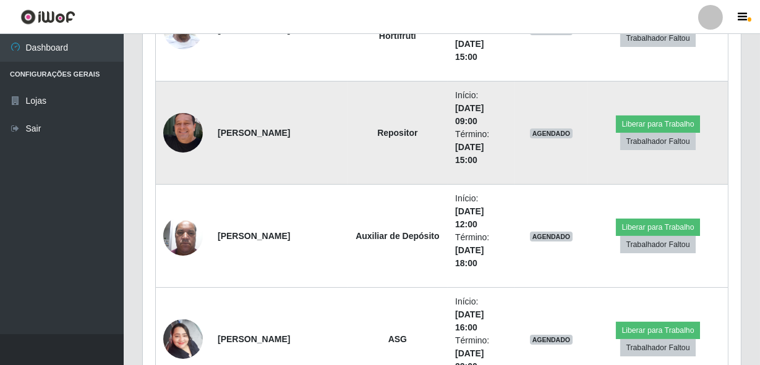
click at [179, 130] on img at bounding box center [183, 133] width 40 height 70
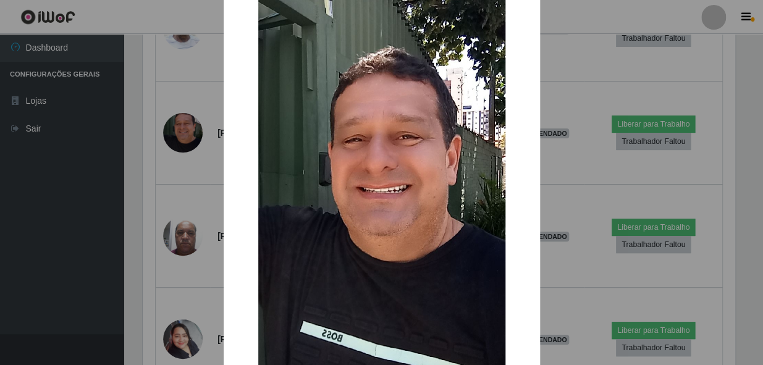
click at [158, 216] on div "× OK Cancel" at bounding box center [381, 182] width 763 height 365
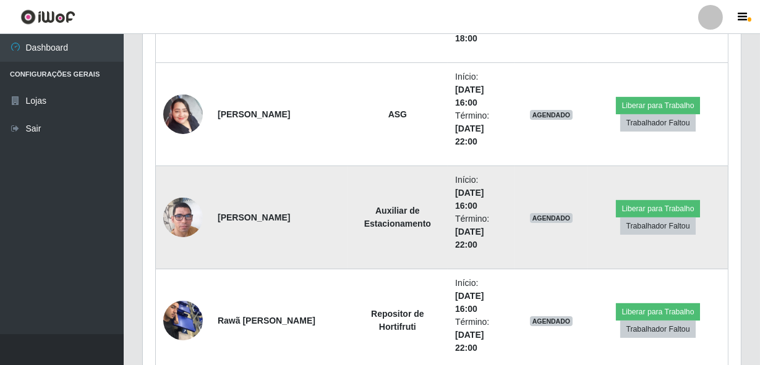
click at [191, 204] on img at bounding box center [183, 217] width 40 height 70
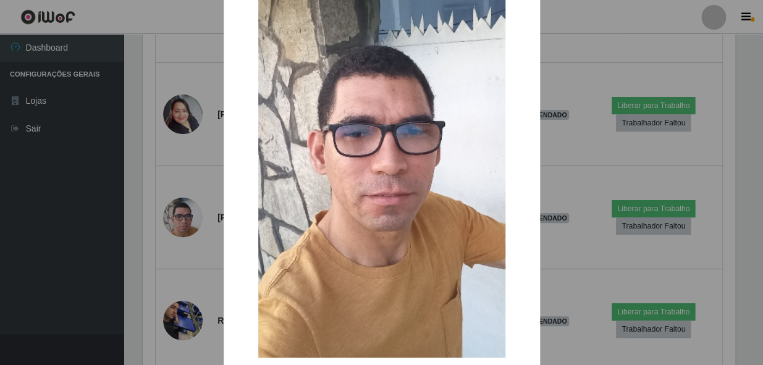
click at [146, 223] on div "× OK Cancel" at bounding box center [381, 182] width 763 height 365
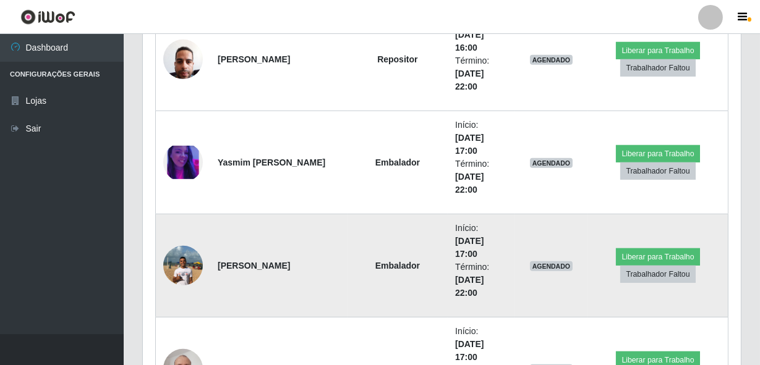
click at [192, 253] on img at bounding box center [183, 265] width 40 height 53
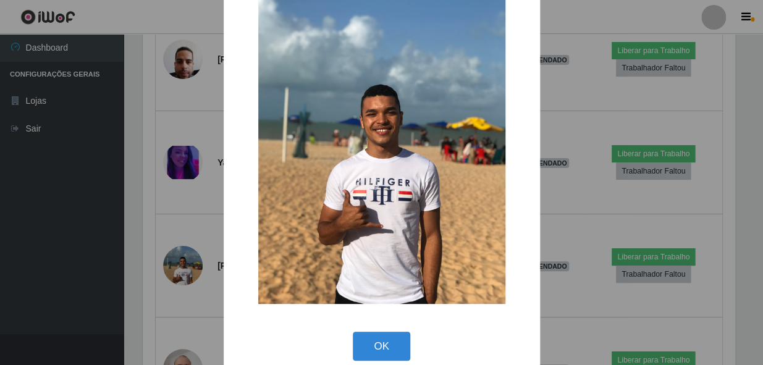
click at [186, 231] on div "× OK Cancel" at bounding box center [381, 182] width 763 height 365
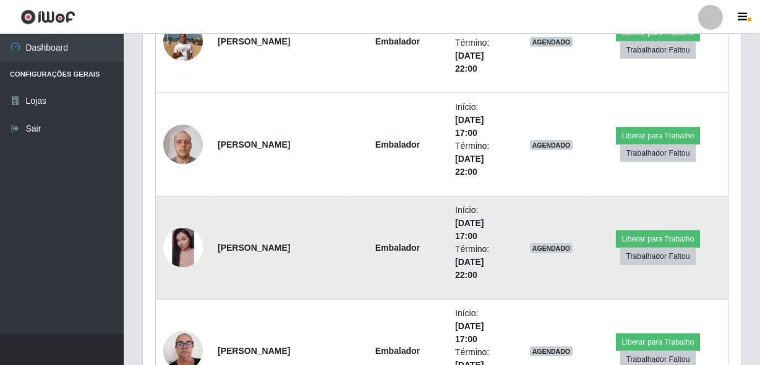
click at [180, 245] on img at bounding box center [183, 248] width 40 height 40
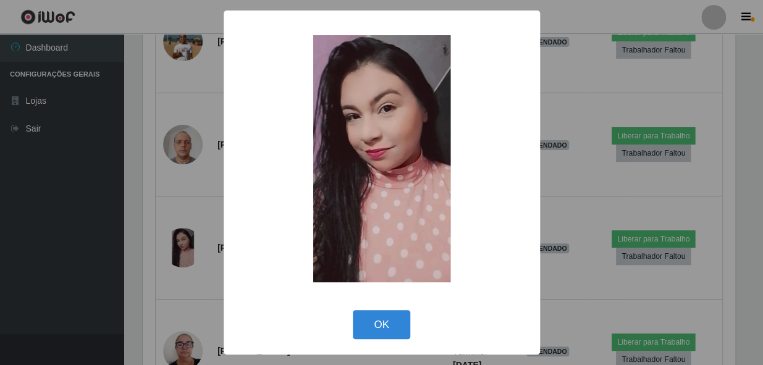
click at [156, 256] on div "× OK Cancel" at bounding box center [381, 182] width 763 height 365
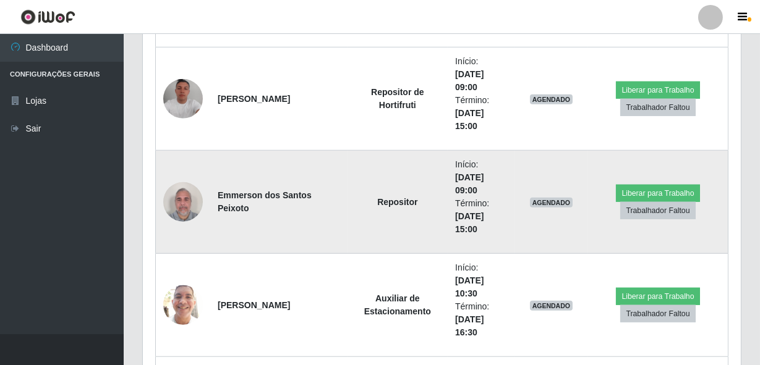
click at [188, 199] on img at bounding box center [183, 202] width 40 height 53
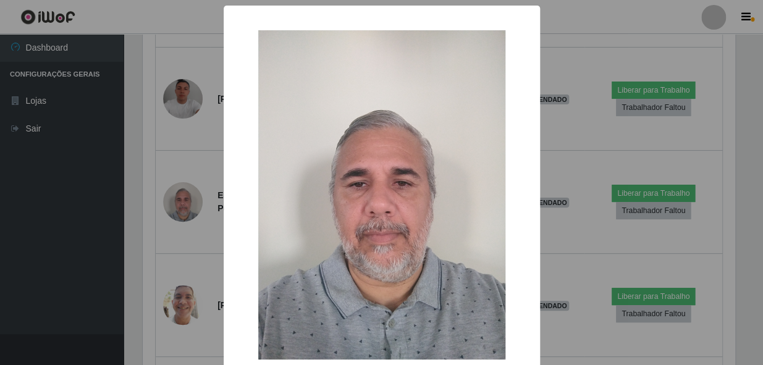
click at [156, 239] on div "× OK Cancel" at bounding box center [381, 182] width 763 height 365
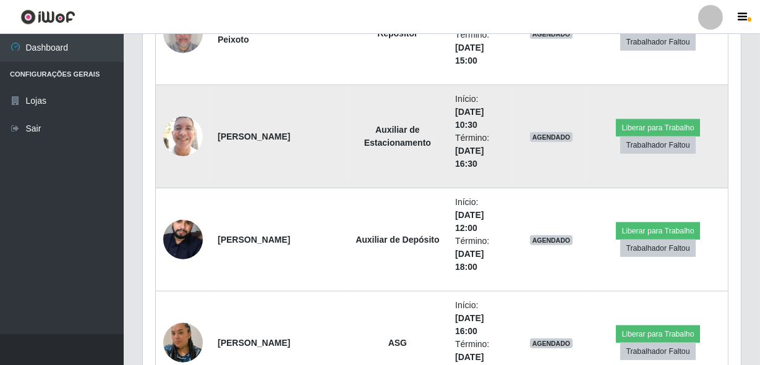
click at [175, 136] on img at bounding box center [183, 136] width 40 height 53
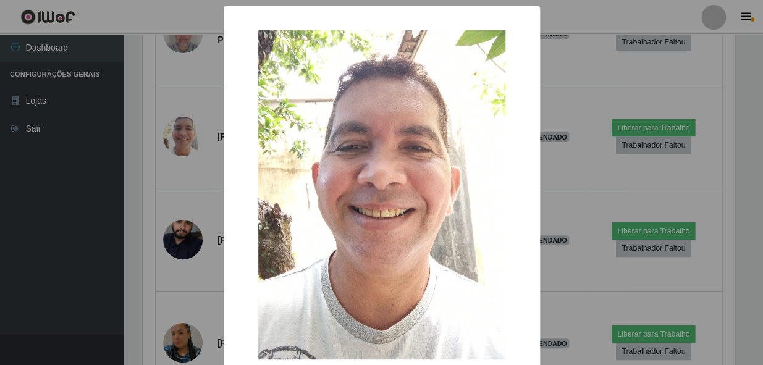
click at [165, 176] on div "× OK Cancel" at bounding box center [381, 182] width 763 height 365
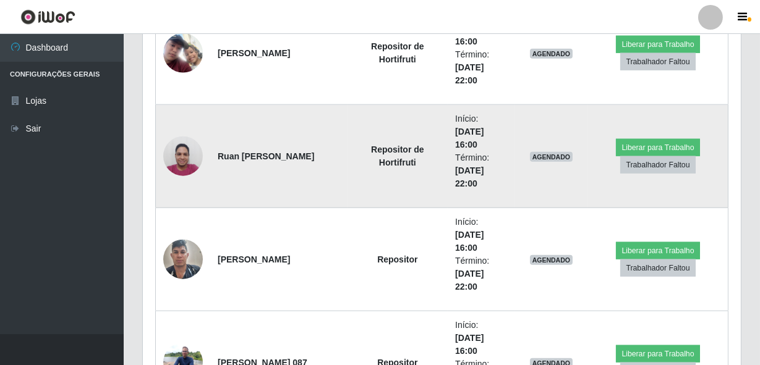
click at [182, 161] on img at bounding box center [183, 156] width 40 height 53
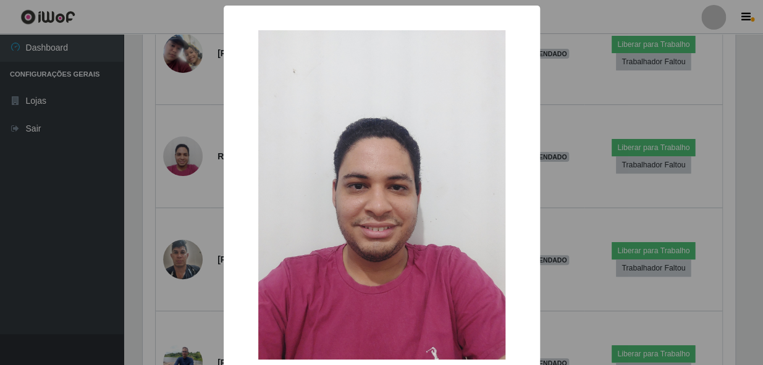
click at [171, 210] on div "× OK Cancel" at bounding box center [381, 182] width 763 height 365
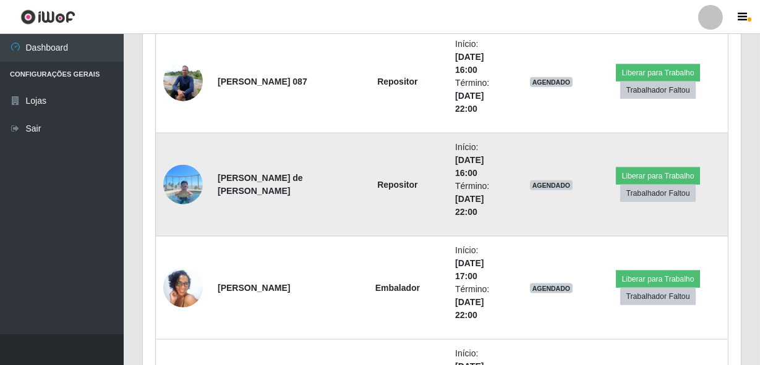
click at [177, 179] on img at bounding box center [183, 184] width 40 height 53
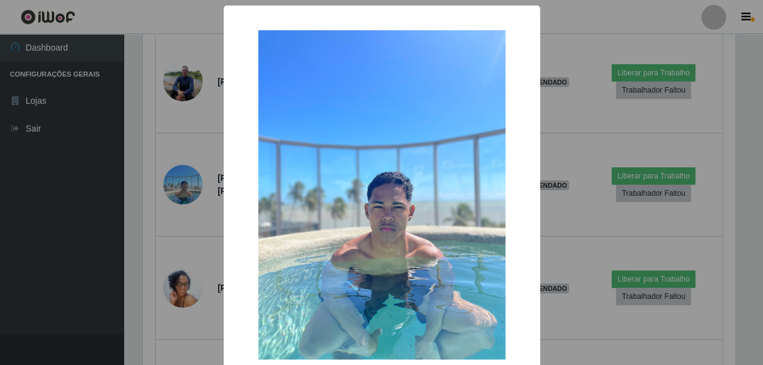
click at [161, 240] on div "× OK Cancel" at bounding box center [381, 182] width 763 height 365
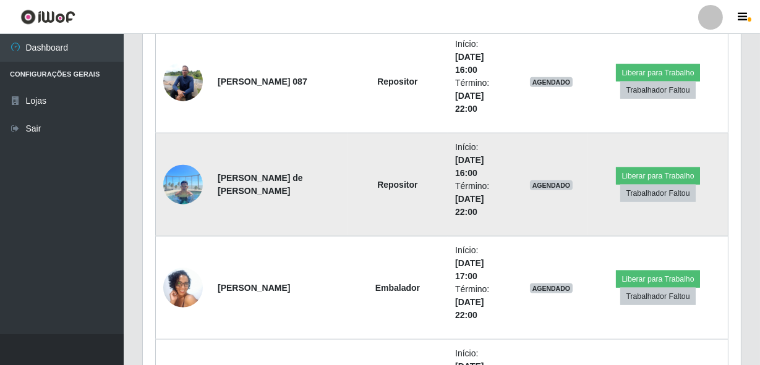
click at [190, 184] on img at bounding box center [183, 184] width 40 height 53
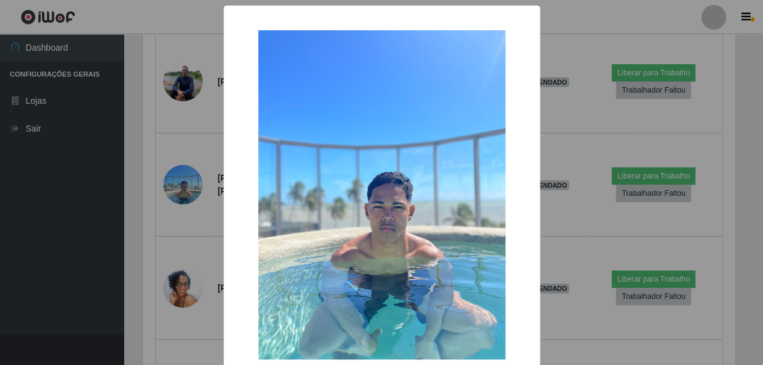
click at [176, 197] on div "× OK Cancel" at bounding box center [381, 182] width 763 height 365
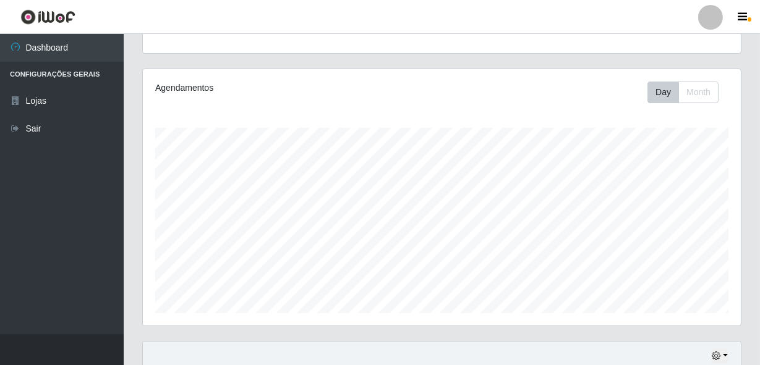
scroll to position [182, 0]
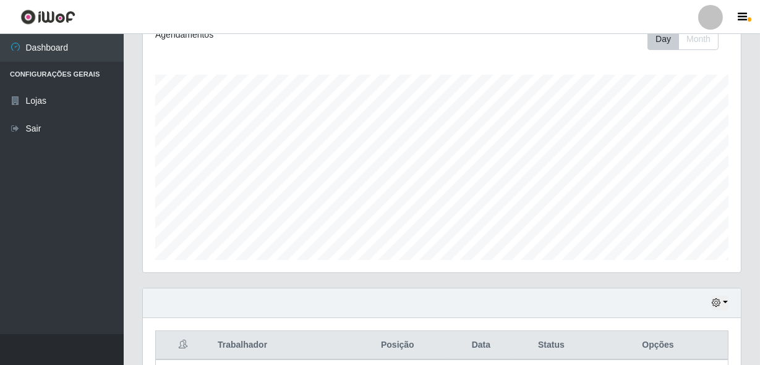
click at [714, 312] on div "Hoje 1 dia 3 dias 1 Semana Não encerrados" at bounding box center [442, 304] width 598 height 30
click at [720, 304] on icon "button" at bounding box center [715, 302] width 9 height 9
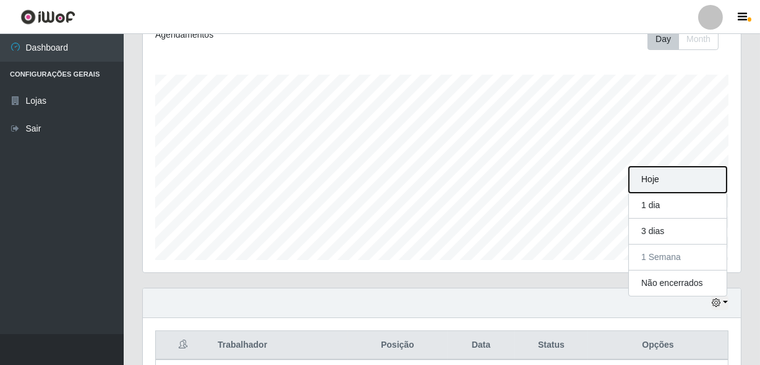
click at [661, 179] on button "Hoje" at bounding box center [678, 180] width 98 height 26
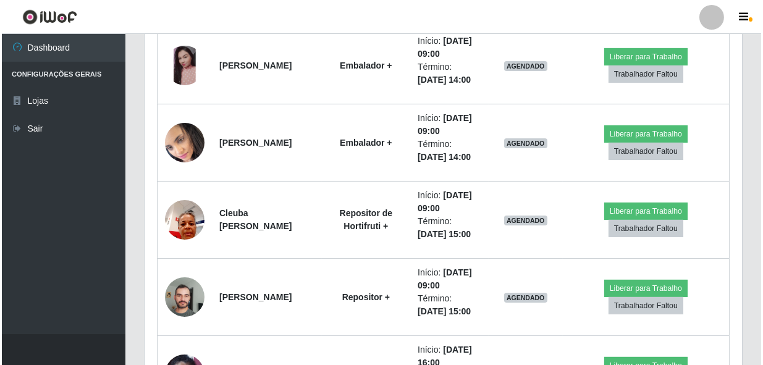
scroll to position [740, 0]
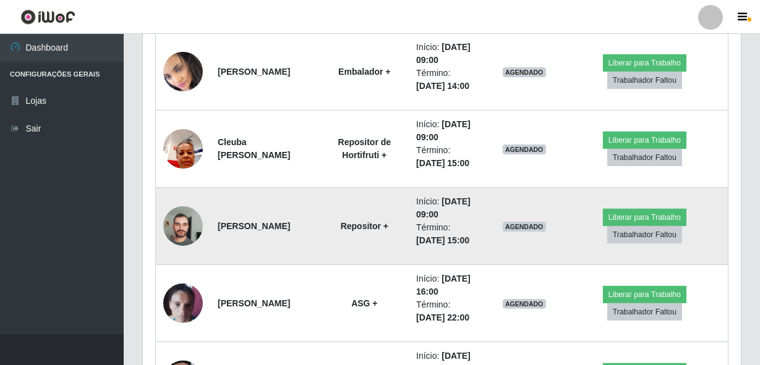
click at [194, 227] on img at bounding box center [183, 226] width 40 height 53
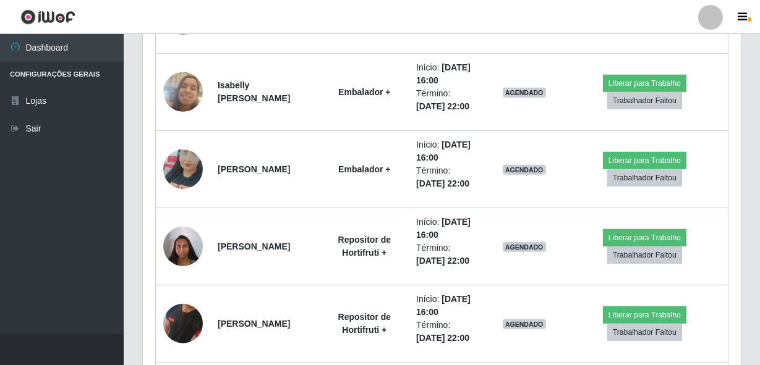
scroll to position [1246, 0]
